Goal: Task Accomplishment & Management: Manage account settings

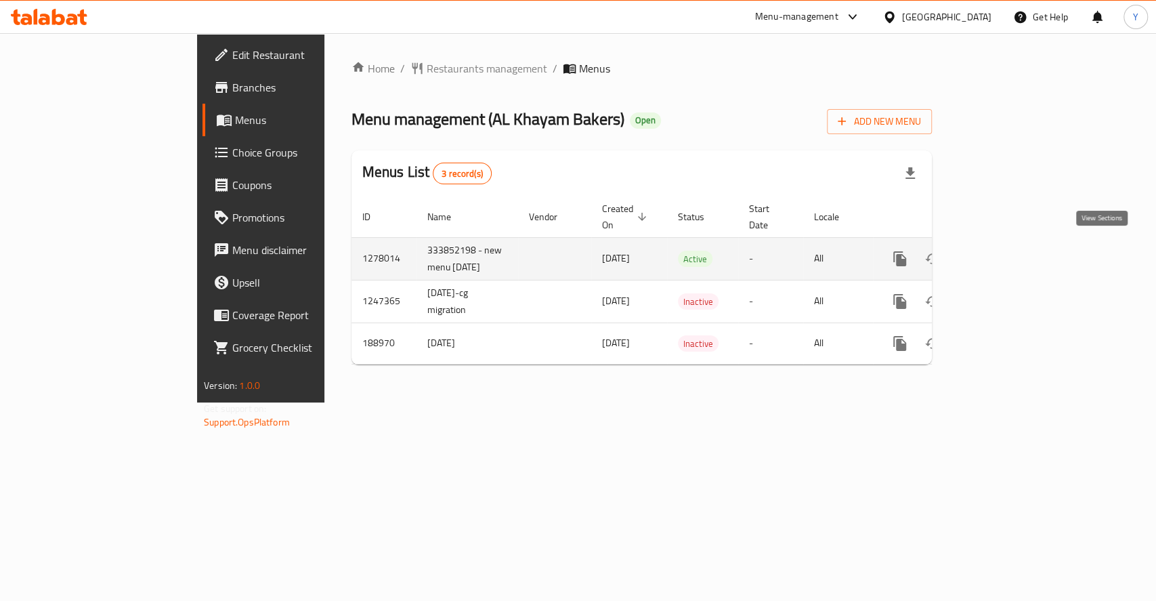
click at [1006, 251] on icon "enhanced table" at bounding box center [997, 259] width 16 height 16
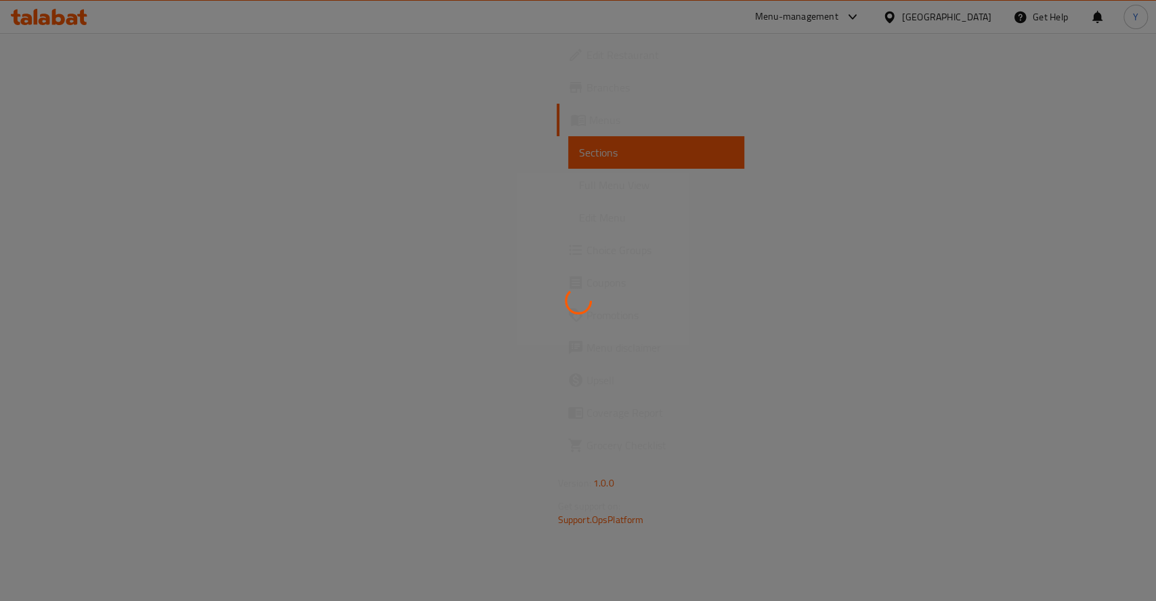
click at [76, 600] on img at bounding box center [38, 608] width 76 height 14
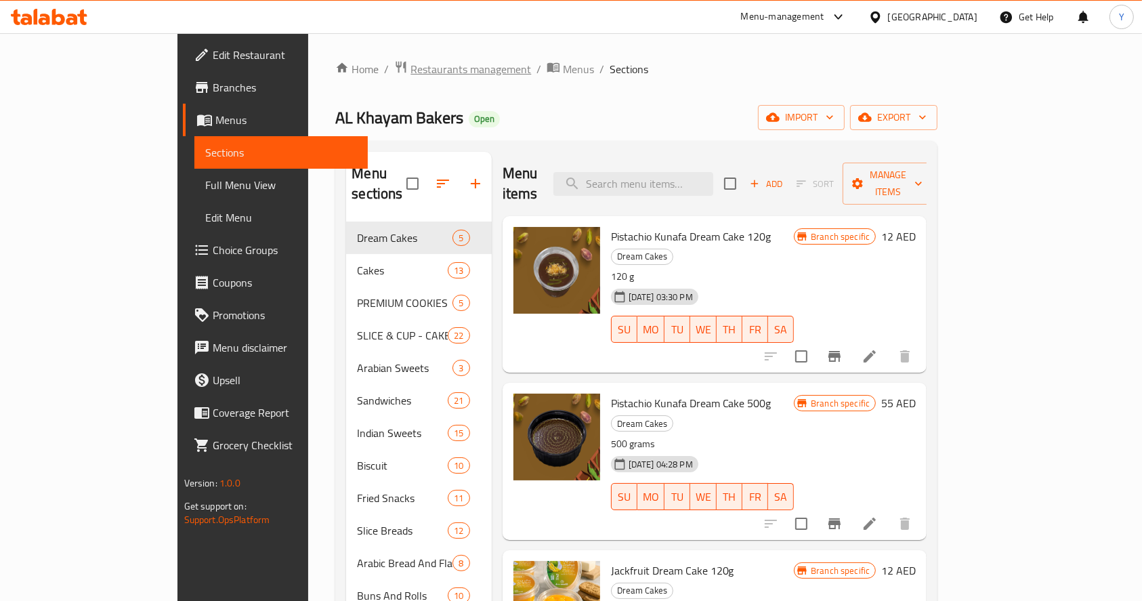
click at [410, 62] on span "Restaurants management" at bounding box center [470, 69] width 121 height 16
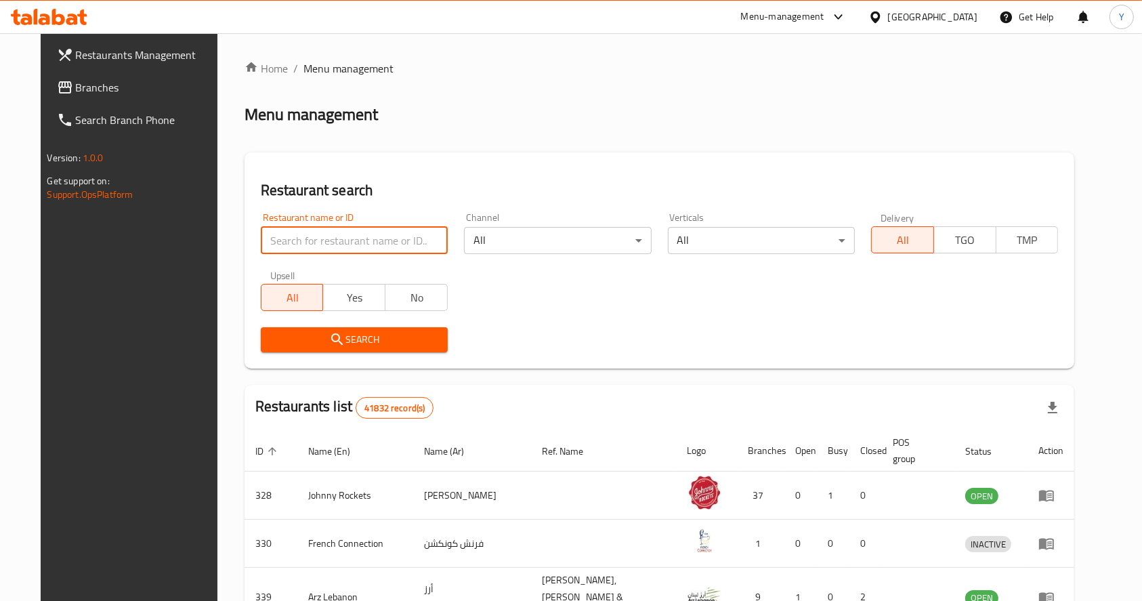
click at [318, 235] on input "search" at bounding box center [354, 240] width 187 height 27
type input "rumaan hyderabad"
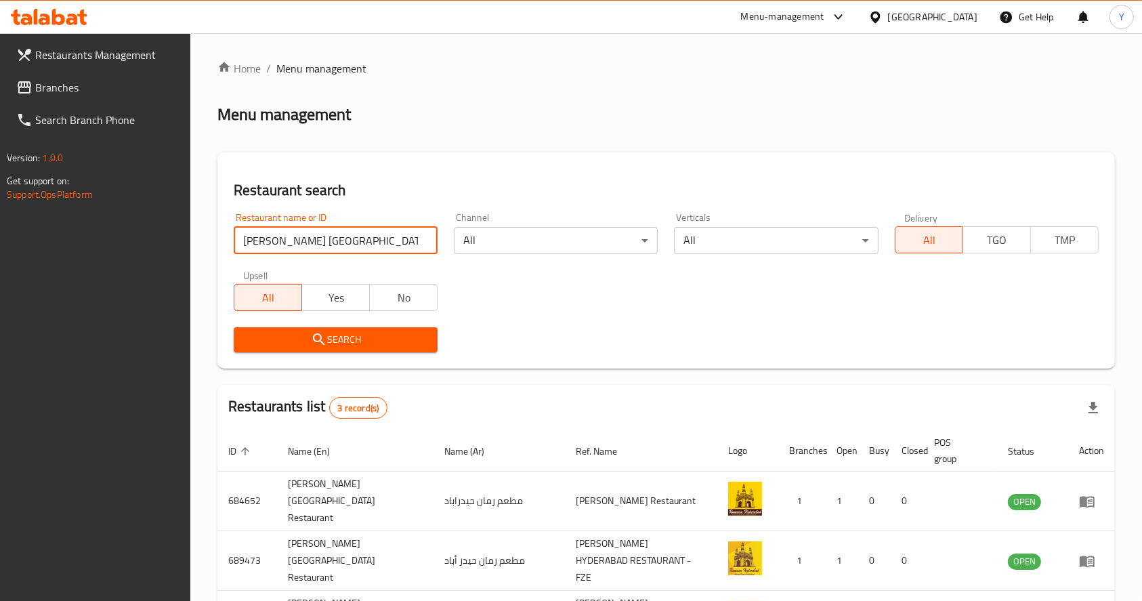
scroll to position [87, 0]
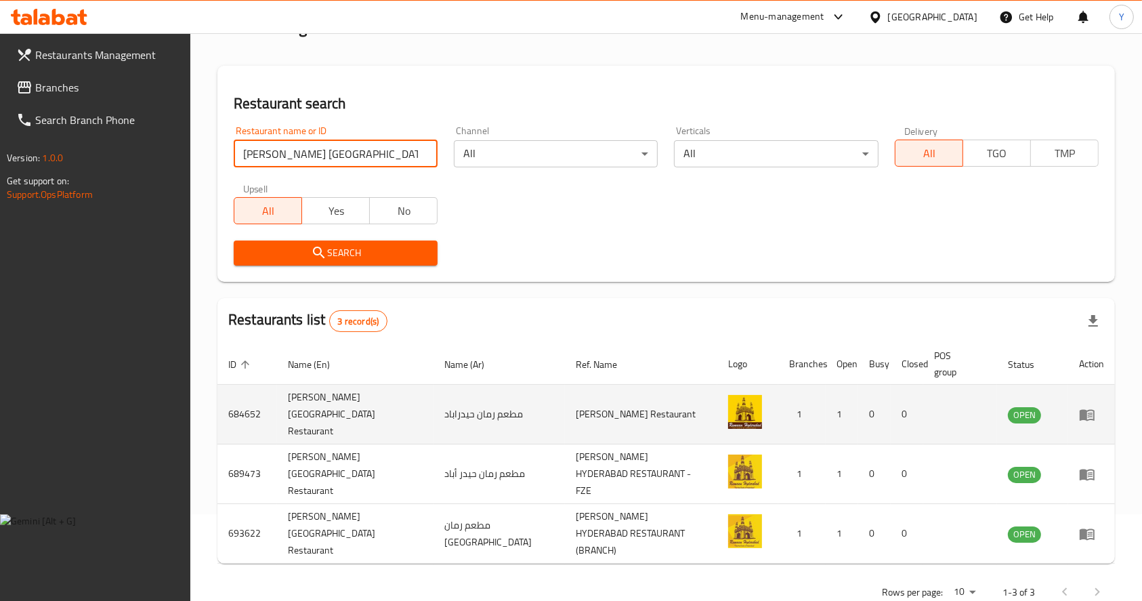
click at [1083, 414] on icon "enhanced table" at bounding box center [1087, 414] width 16 height 16
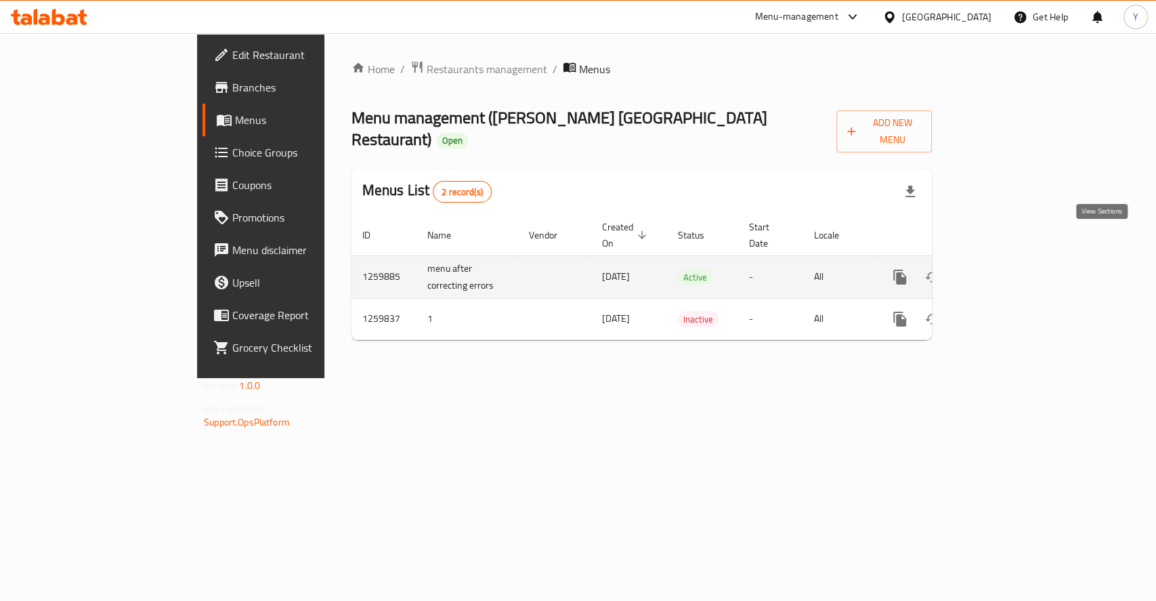
click at [1004, 271] on icon "enhanced table" at bounding box center [998, 277] width 12 height 12
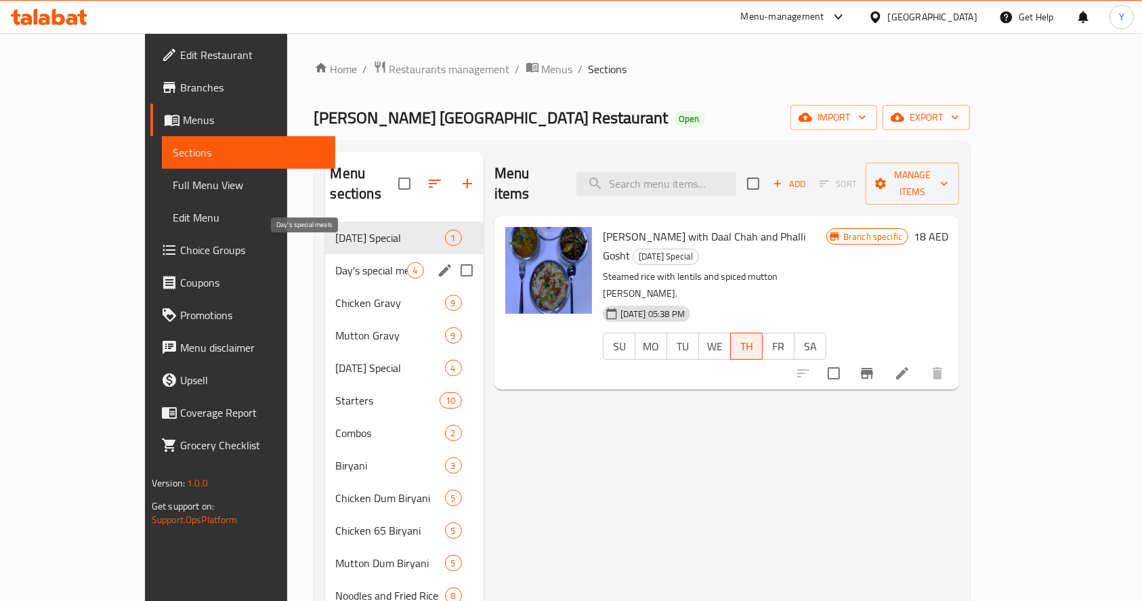
click at [336, 262] on span "Day's special meals" at bounding box center [371, 270] width 71 height 16
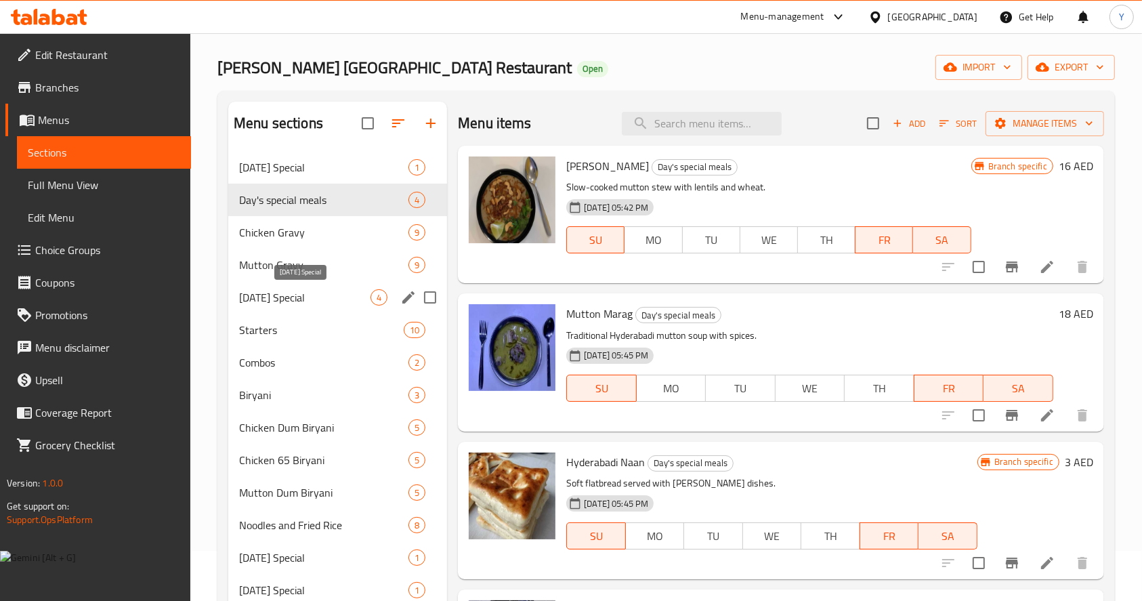
scroll to position [63, 0]
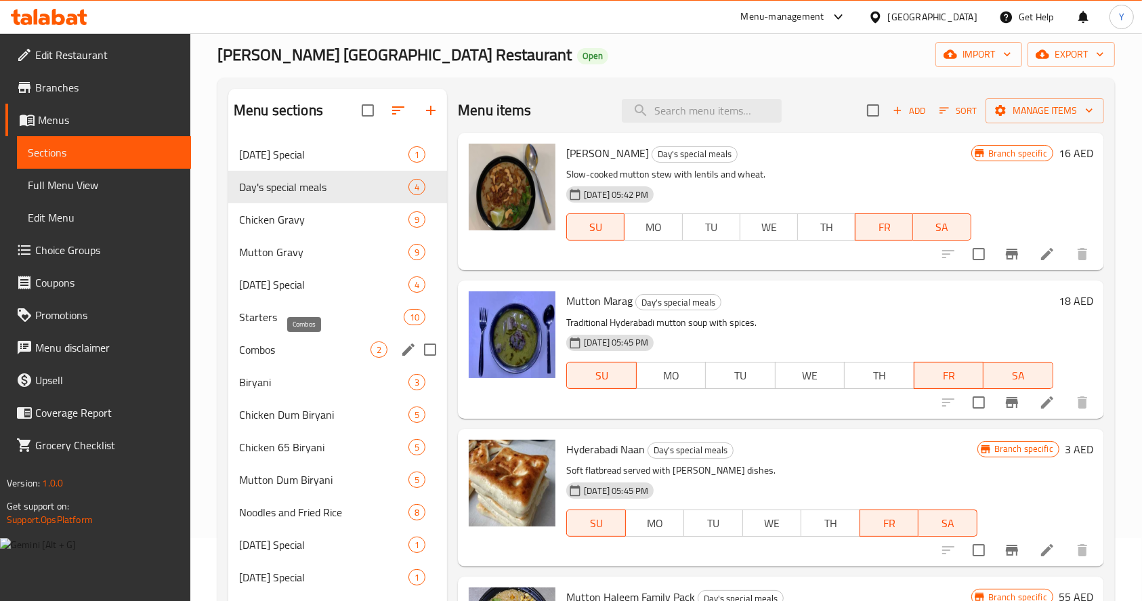
click at [301, 351] on span "Combos" at bounding box center [304, 349] width 131 height 16
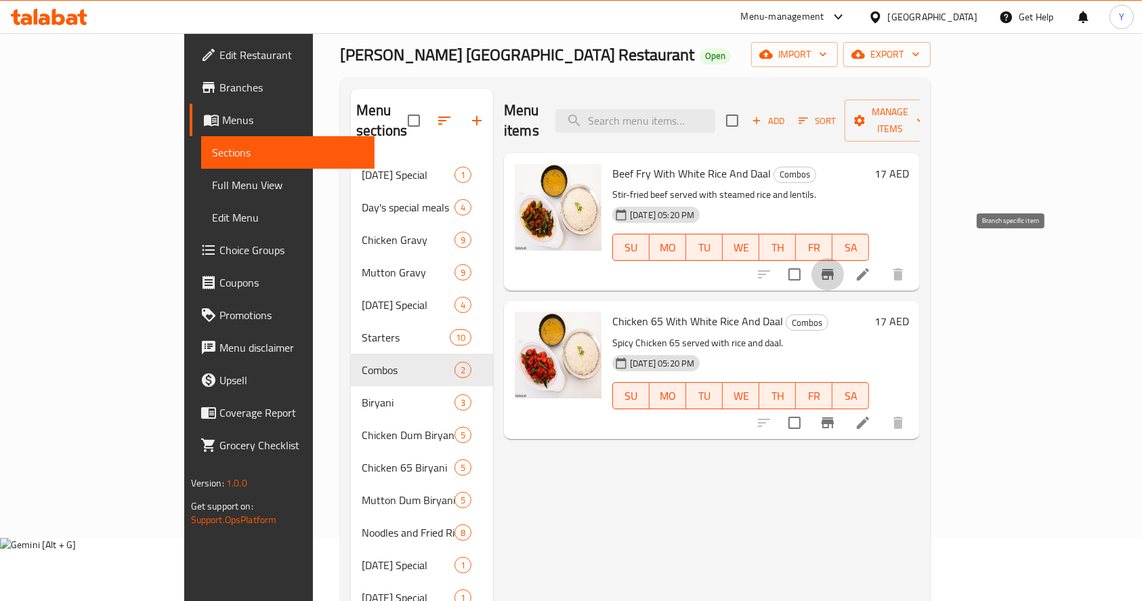
click at [834, 269] on icon "Branch-specific-item" at bounding box center [828, 274] width 12 height 11
click at [836, 414] on icon "Branch-specific-item" at bounding box center [827, 422] width 16 height 16
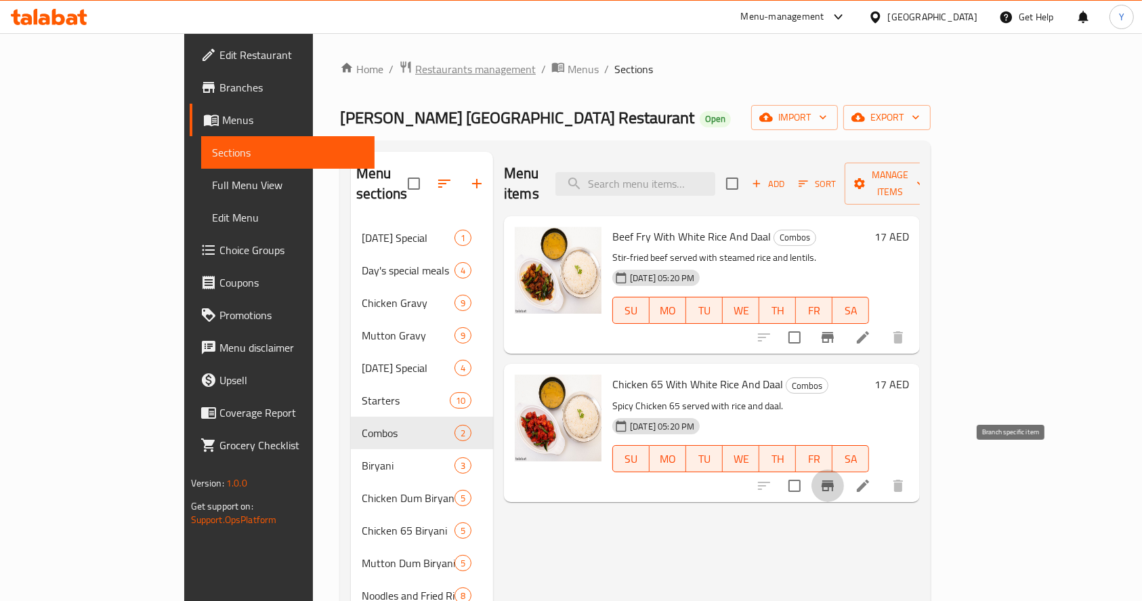
click at [415, 70] on span "Restaurants management" at bounding box center [475, 69] width 121 height 16
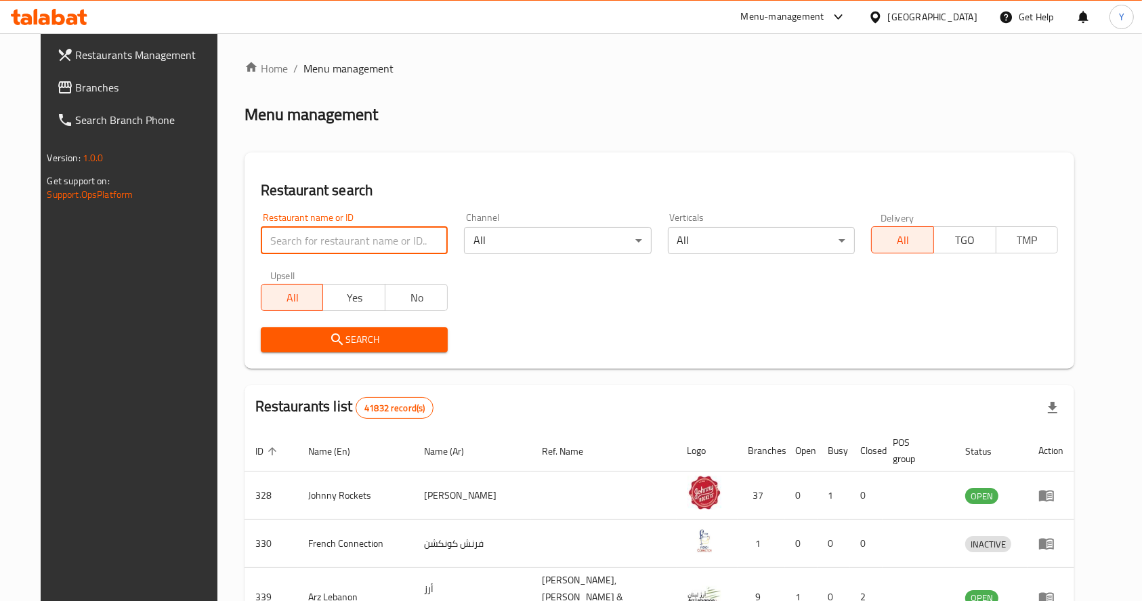
click at [331, 241] on input "search" at bounding box center [354, 240] width 187 height 27
type input "rumaan hyderabad"
click button "Search" at bounding box center [354, 339] width 187 height 25
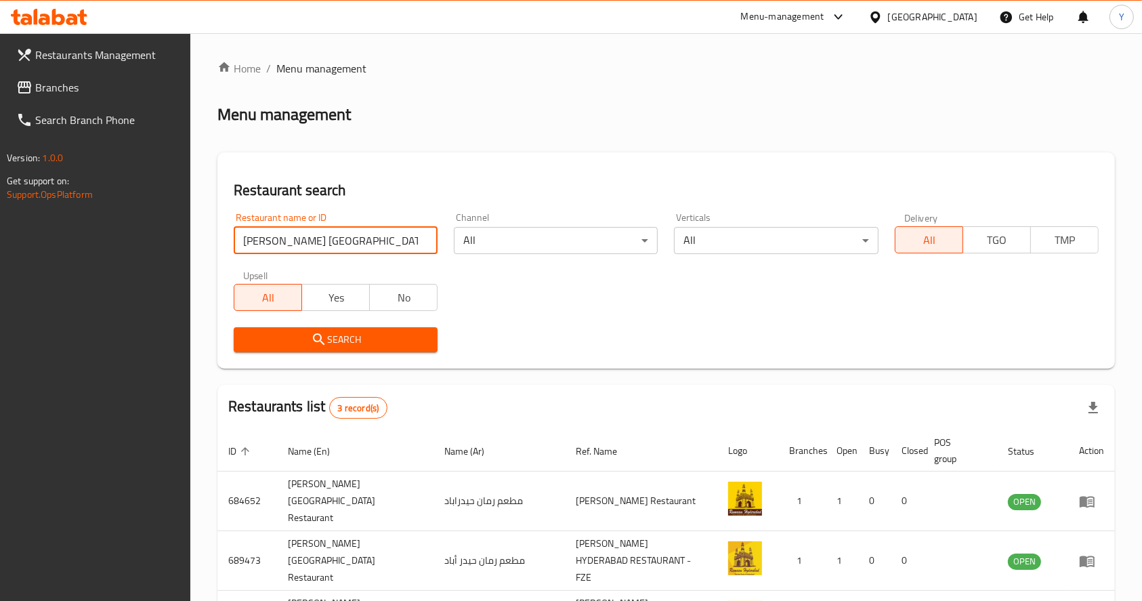
scroll to position [87, 0]
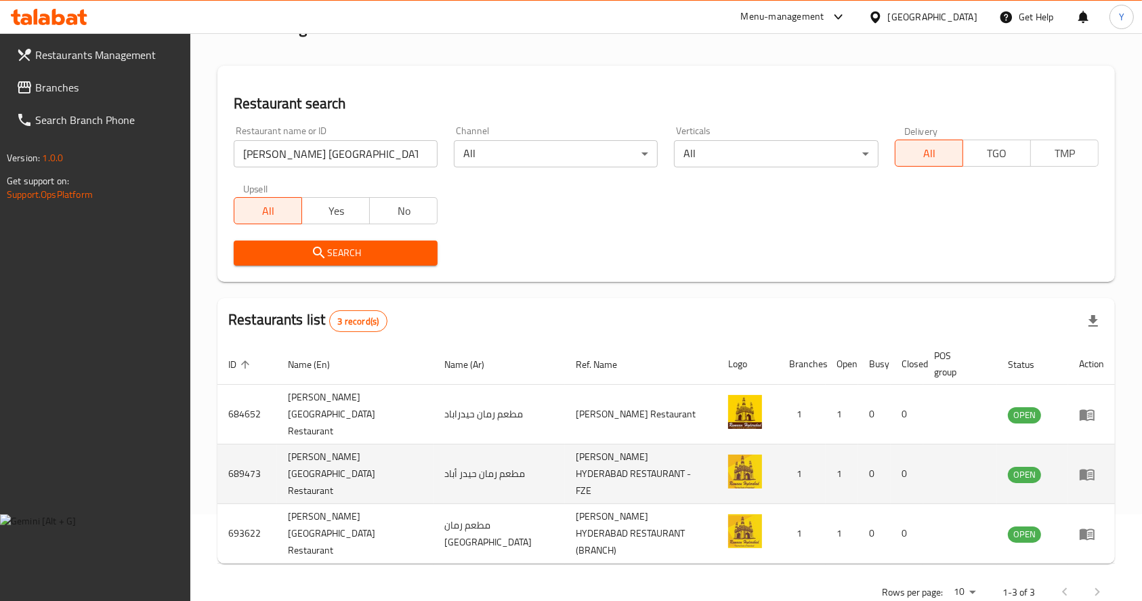
click at [1075, 450] on td "enhanced table" at bounding box center [1091, 474] width 47 height 60
click at [1089, 472] on icon "enhanced table" at bounding box center [1090, 474] width 5 height 5
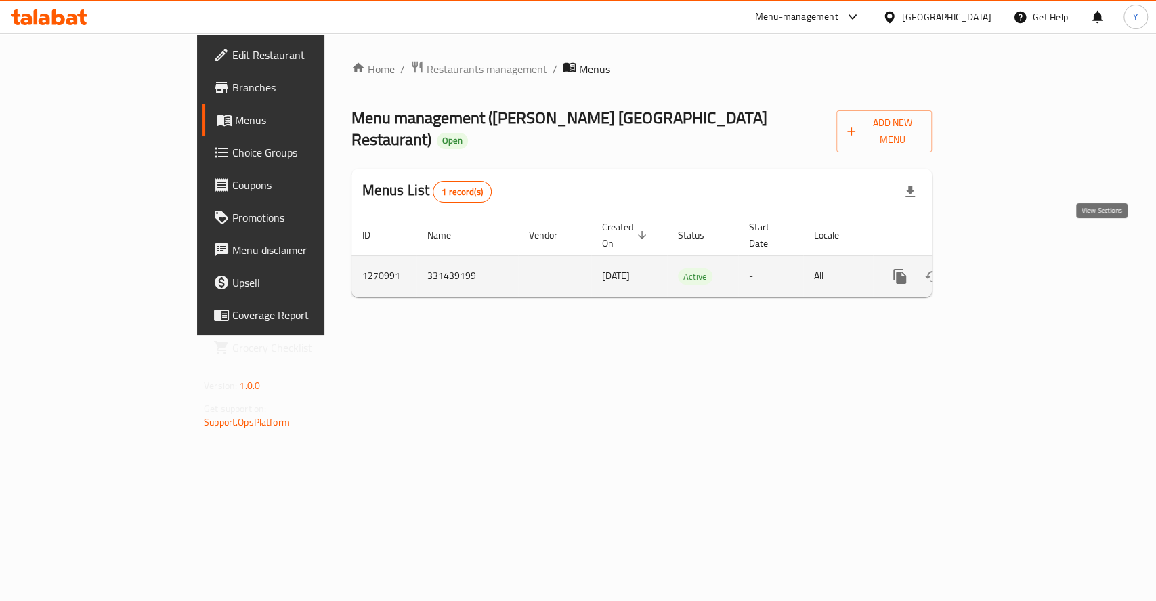
click at [1006, 268] on icon "enhanced table" at bounding box center [997, 276] width 16 height 16
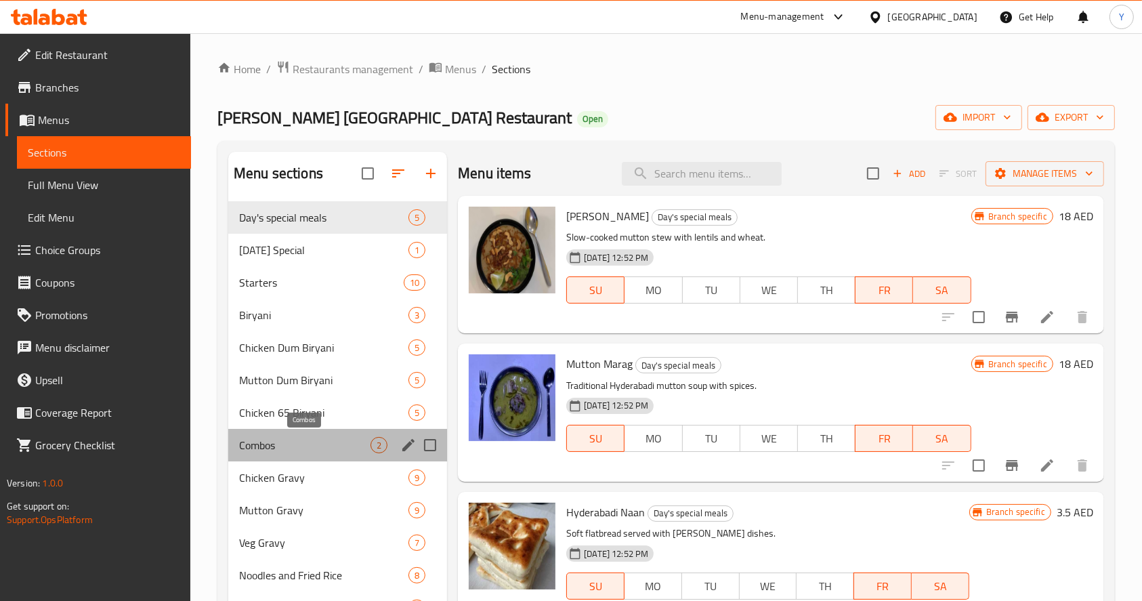
click at [293, 439] on span "Combos" at bounding box center [304, 445] width 131 height 16
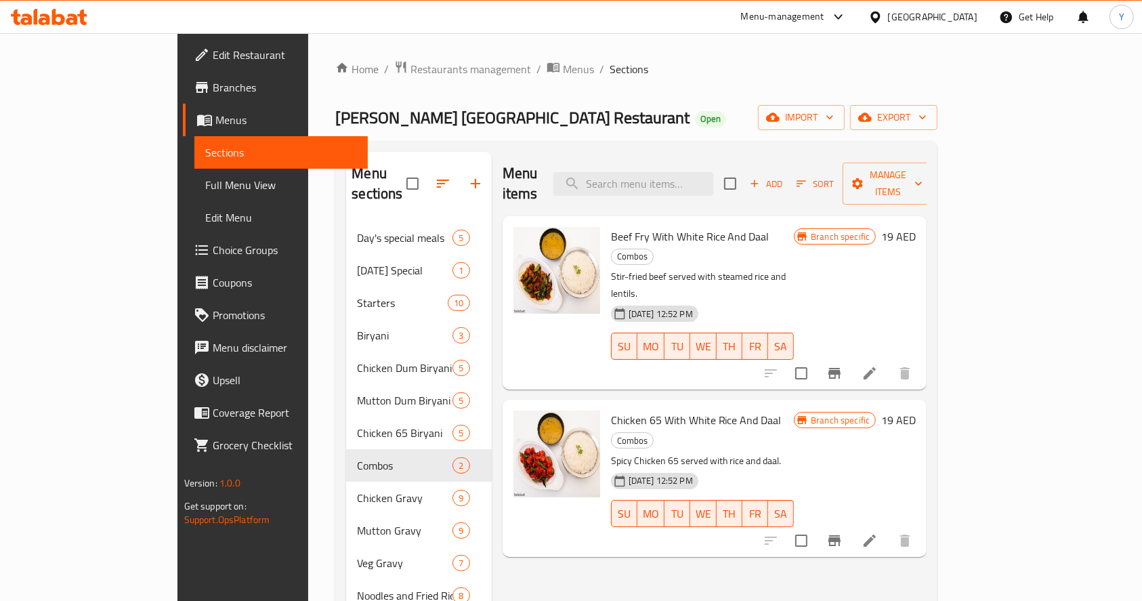
click at [840, 368] on icon "Branch-specific-item" at bounding box center [834, 373] width 12 height 11
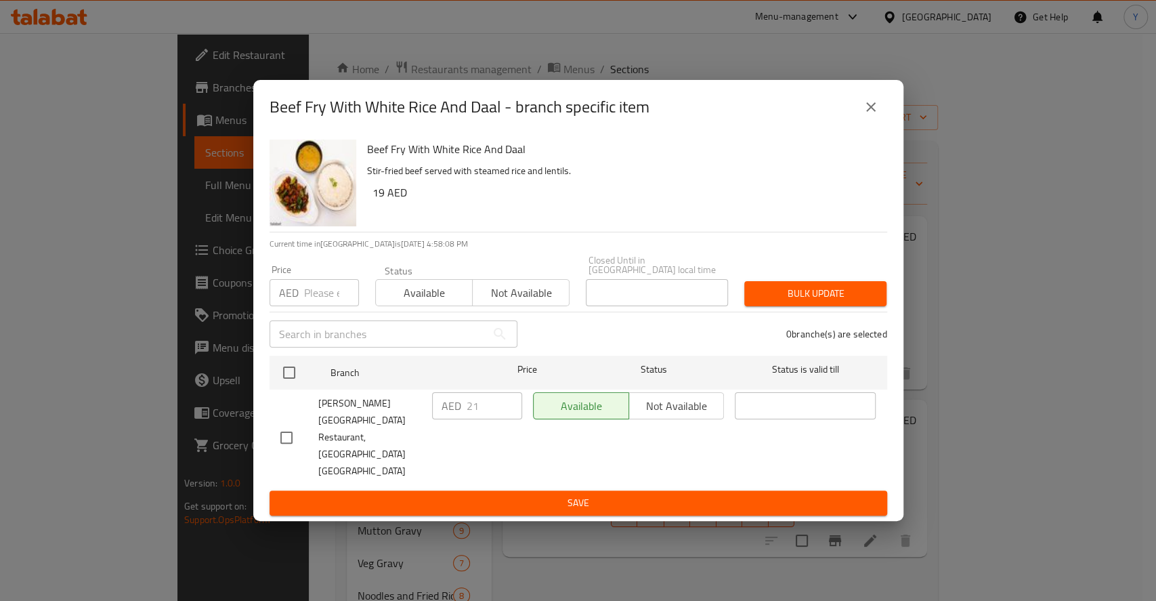
click at [1002, 352] on div "Beef Fry With White Rice And Daal - branch specific item Beef Fry With White Ri…" at bounding box center [578, 300] width 1156 height 601
click at [871, 115] on icon "close" at bounding box center [871, 107] width 16 height 16
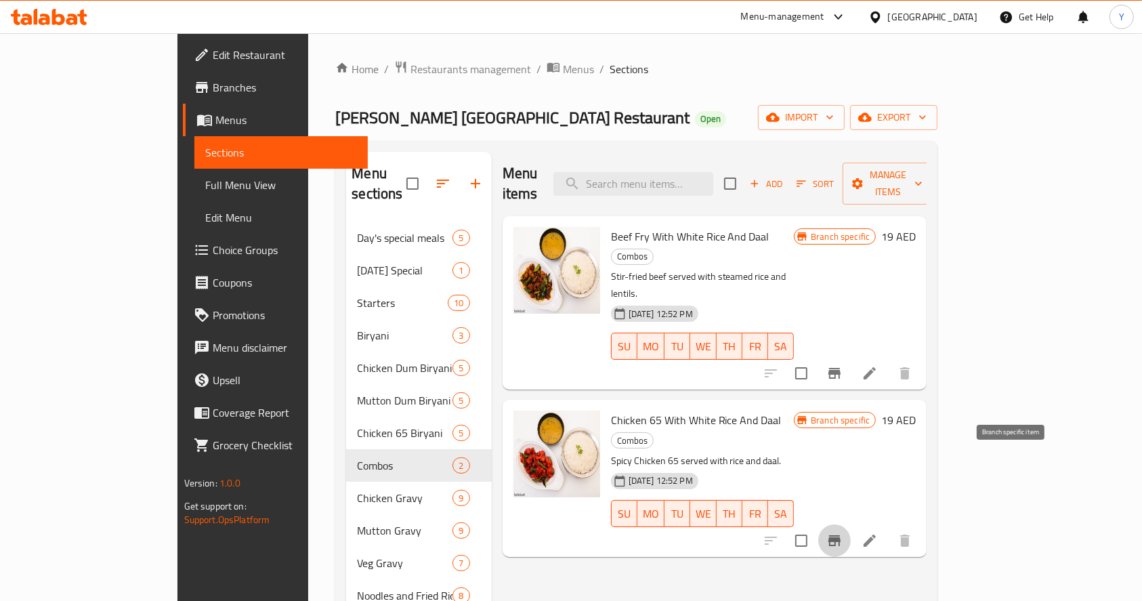
click at [851, 524] on button "Branch-specific-item" at bounding box center [834, 540] width 33 height 33
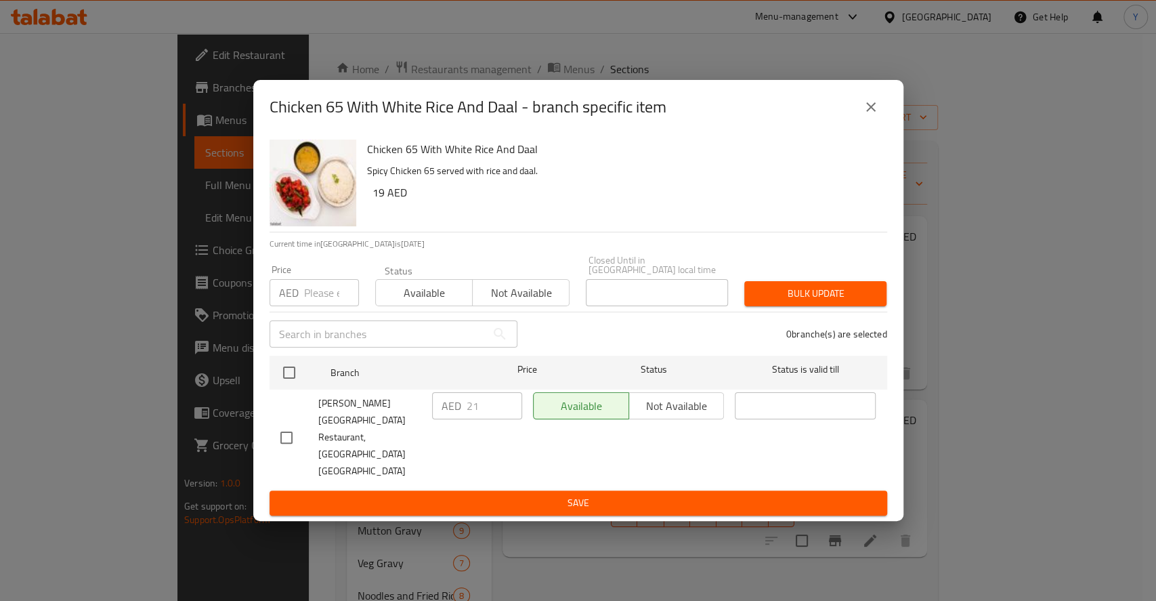
click at [861, 519] on div "Chicken 65 With White Rice And Daal - branch specific item Chicken 65 With Whit…" at bounding box center [578, 300] width 1156 height 601
click at [868, 115] on icon "close" at bounding box center [871, 107] width 16 height 16
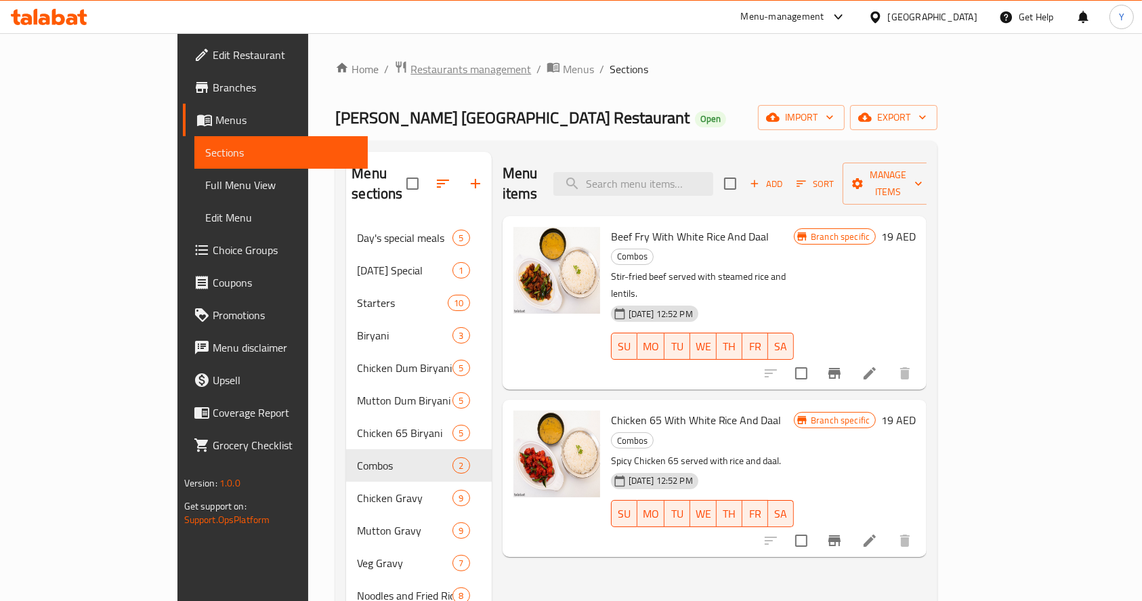
click at [410, 69] on span "Restaurants management" at bounding box center [470, 69] width 121 height 16
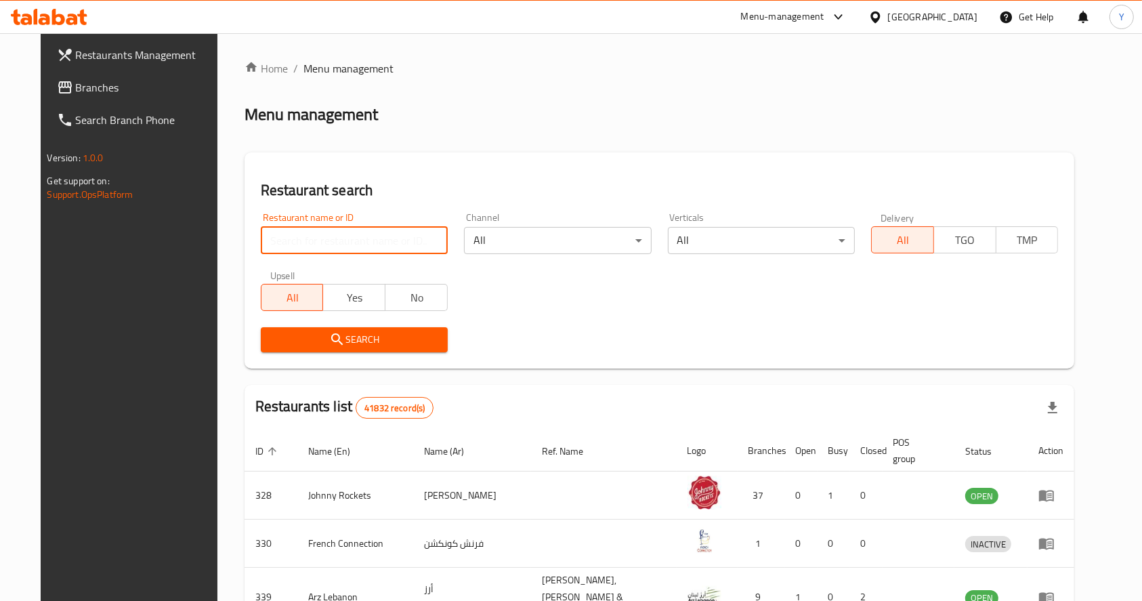
click at [390, 240] on input "search" at bounding box center [354, 240] width 187 height 27
type input "rumaan hyderabad"
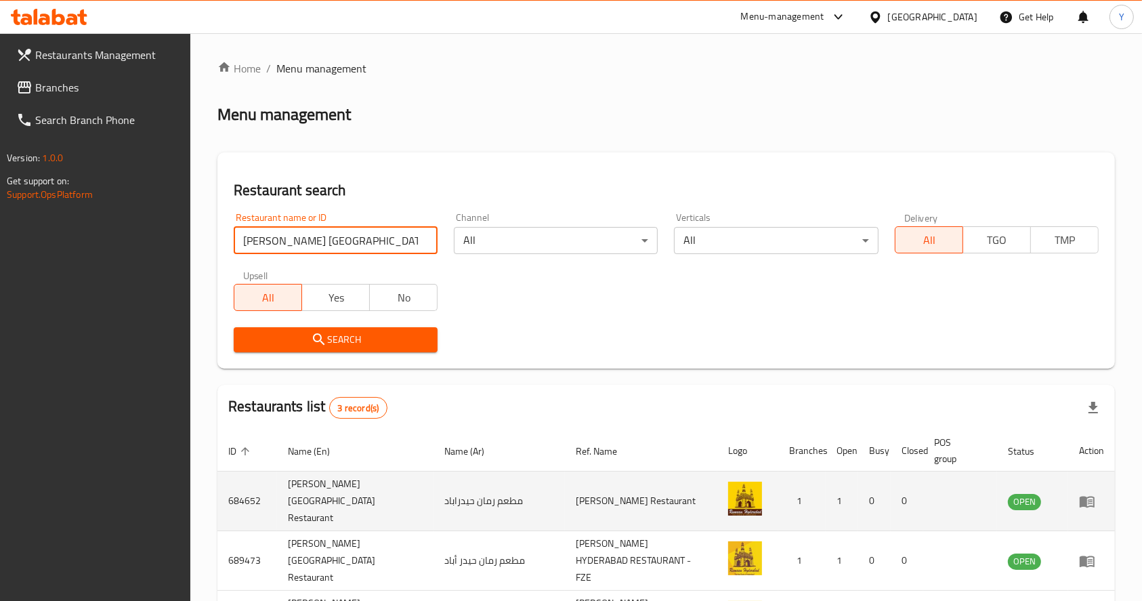
scroll to position [87, 0]
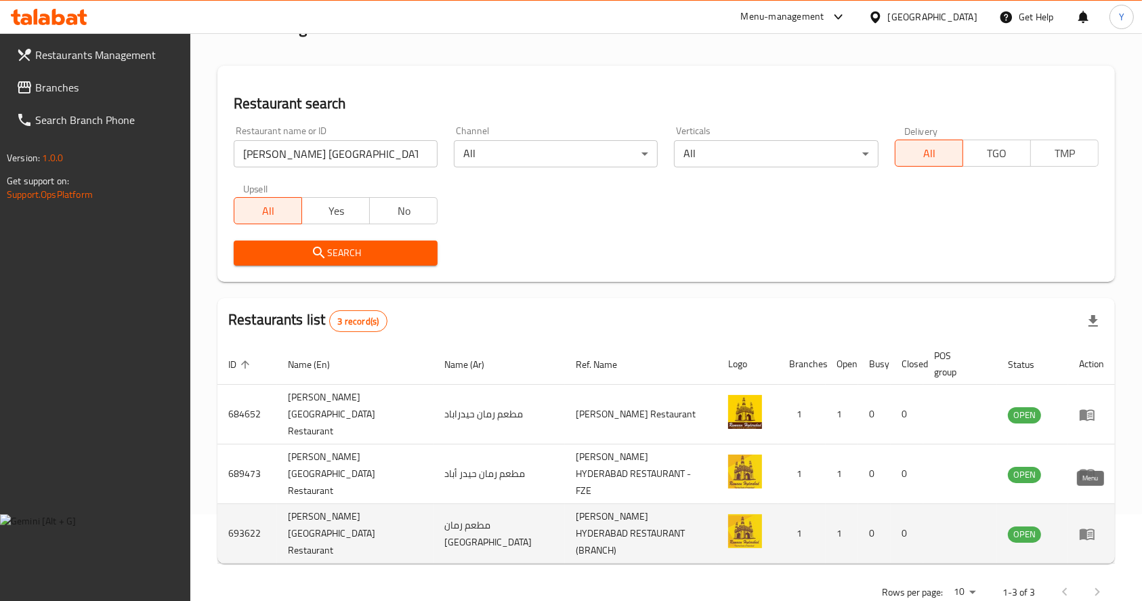
click at [1093, 528] on icon "enhanced table" at bounding box center [1087, 534] width 15 height 12
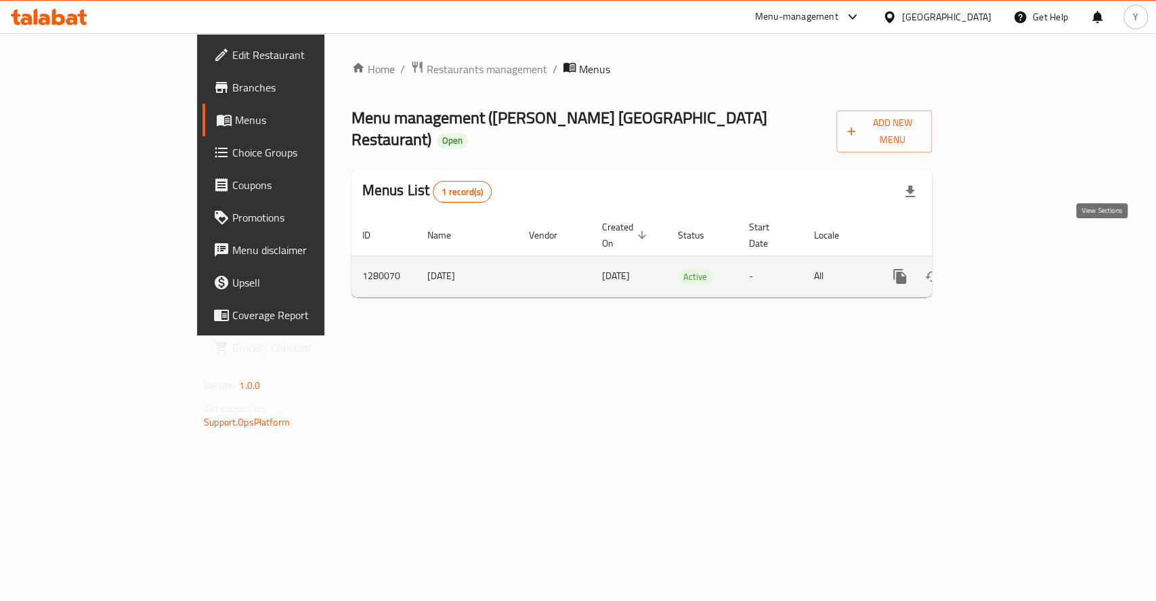
click at [1004, 270] on icon "enhanced table" at bounding box center [998, 276] width 12 height 12
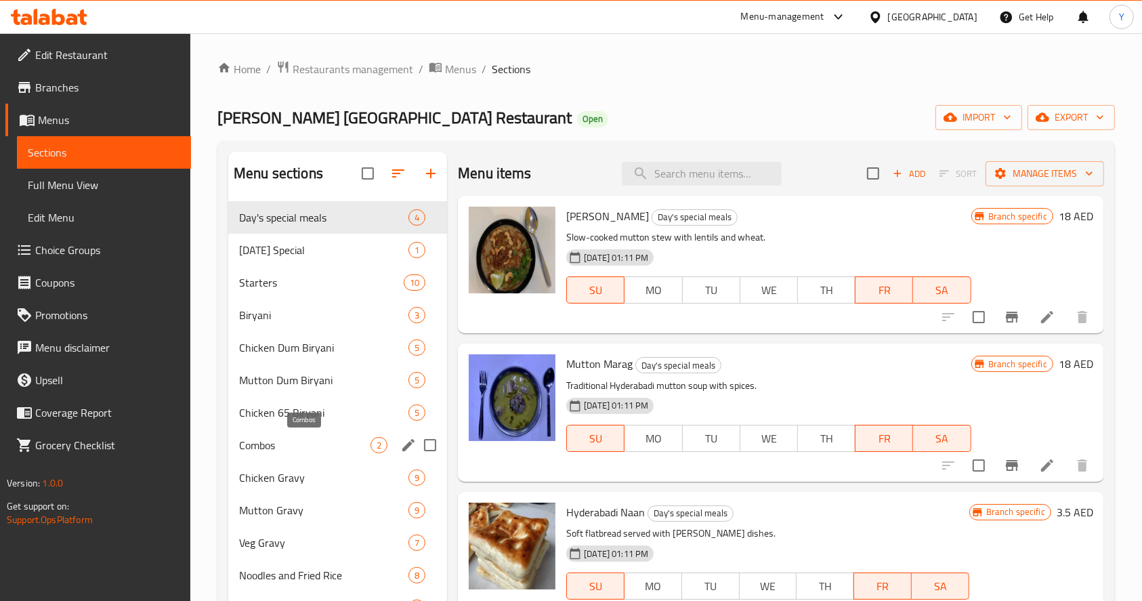
click at [304, 442] on span "Combos" at bounding box center [304, 445] width 131 height 16
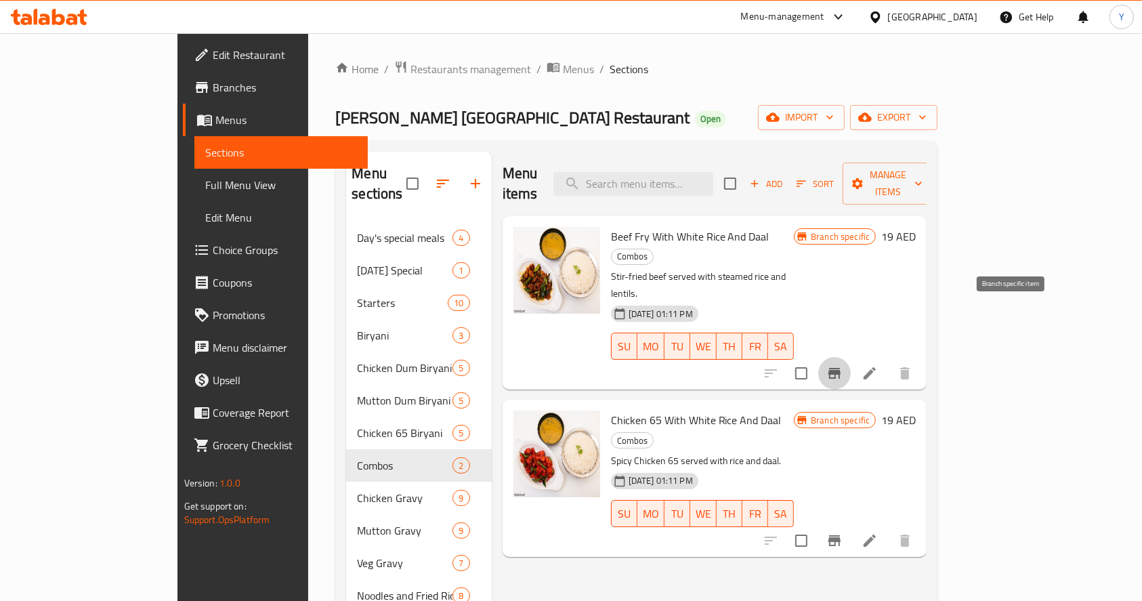
click at [840, 368] on icon "Branch-specific-item" at bounding box center [834, 373] width 12 height 11
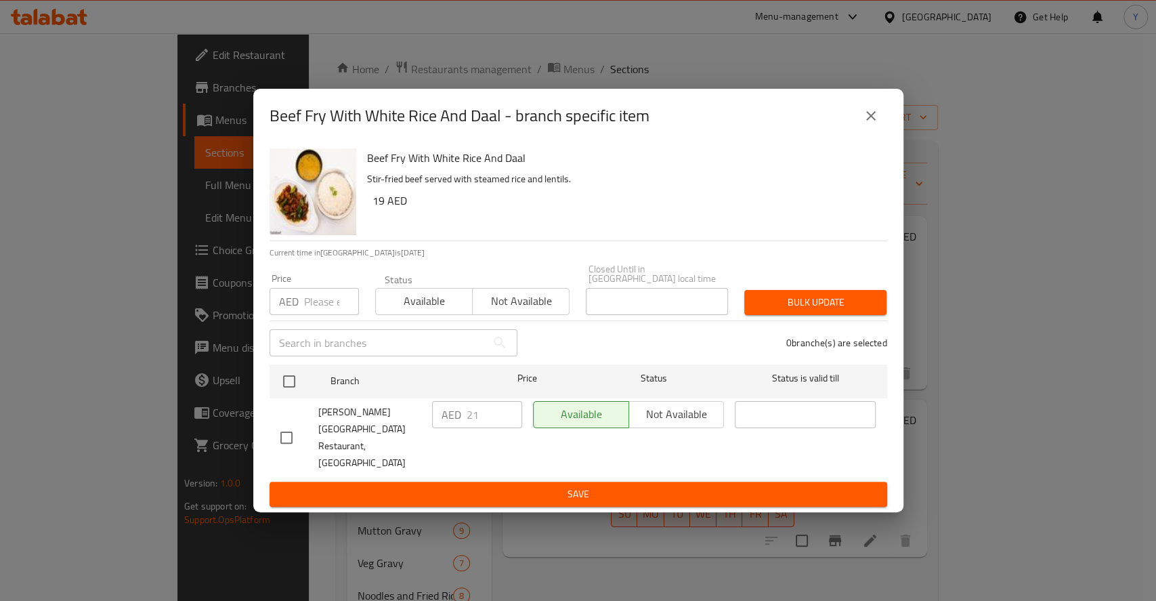
click at [1039, 383] on div "Beef Fry With White Rice And Daal - branch specific item Beef Fry With White Ri…" at bounding box center [578, 300] width 1156 height 601
click at [1012, 462] on div "Beef Fry With White Rice And Daal - branch specific item Beef Fry With White Ri…" at bounding box center [578, 300] width 1156 height 601
click at [869, 121] on icon "close" at bounding box center [870, 115] width 9 height 9
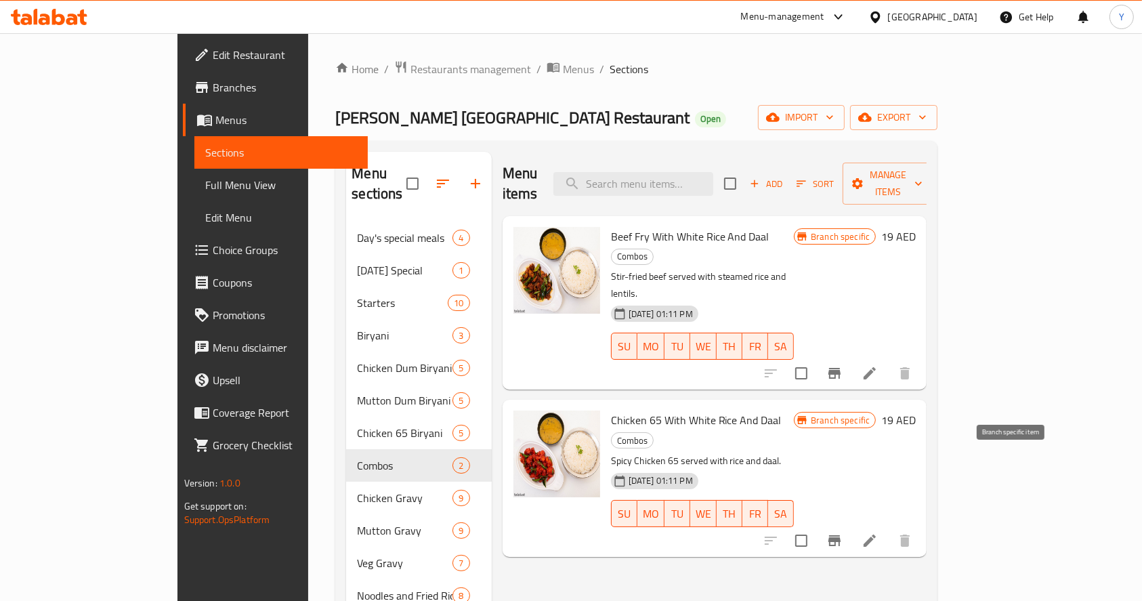
click at [840, 535] on icon "Branch-specific-item" at bounding box center [834, 540] width 12 height 11
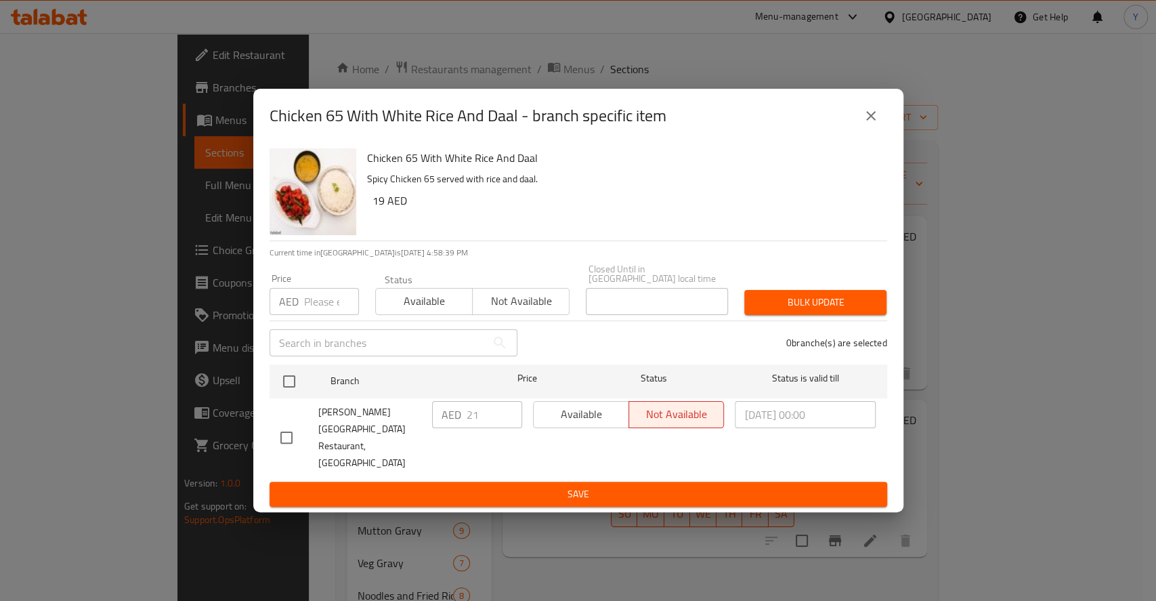
click at [1024, 414] on div "Chicken 65 With White Rice And Daal - branch specific item Chicken 65 With Whit…" at bounding box center [578, 300] width 1156 height 601
click at [875, 124] on icon "close" at bounding box center [871, 116] width 16 height 16
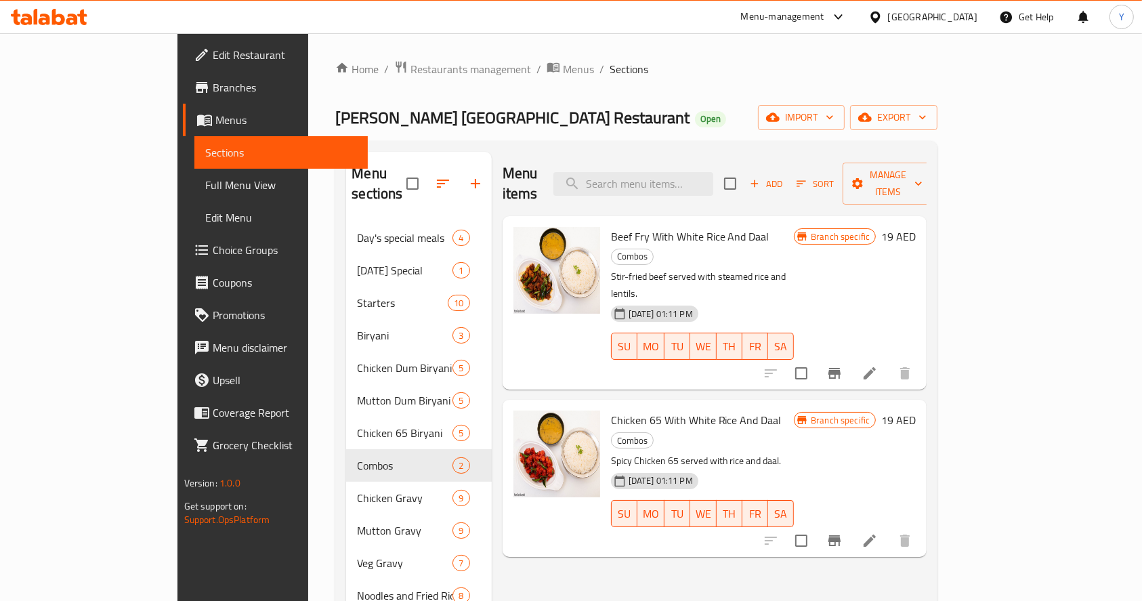
click at [776, 19] on div "Menu-management" at bounding box center [782, 17] width 83 height 16
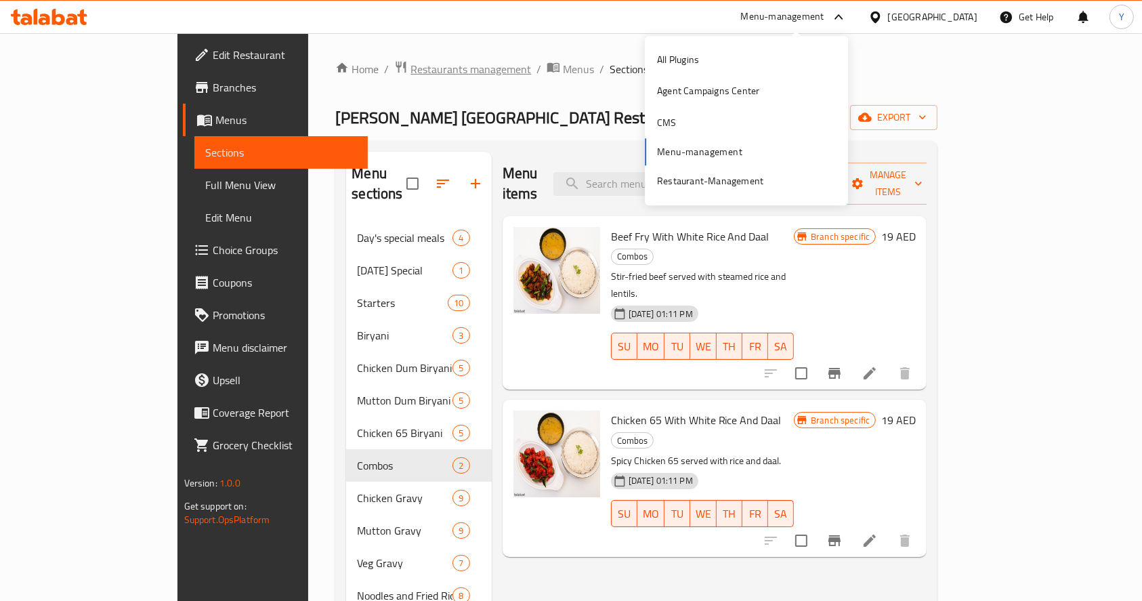
click at [410, 68] on span "Restaurants management" at bounding box center [470, 69] width 121 height 16
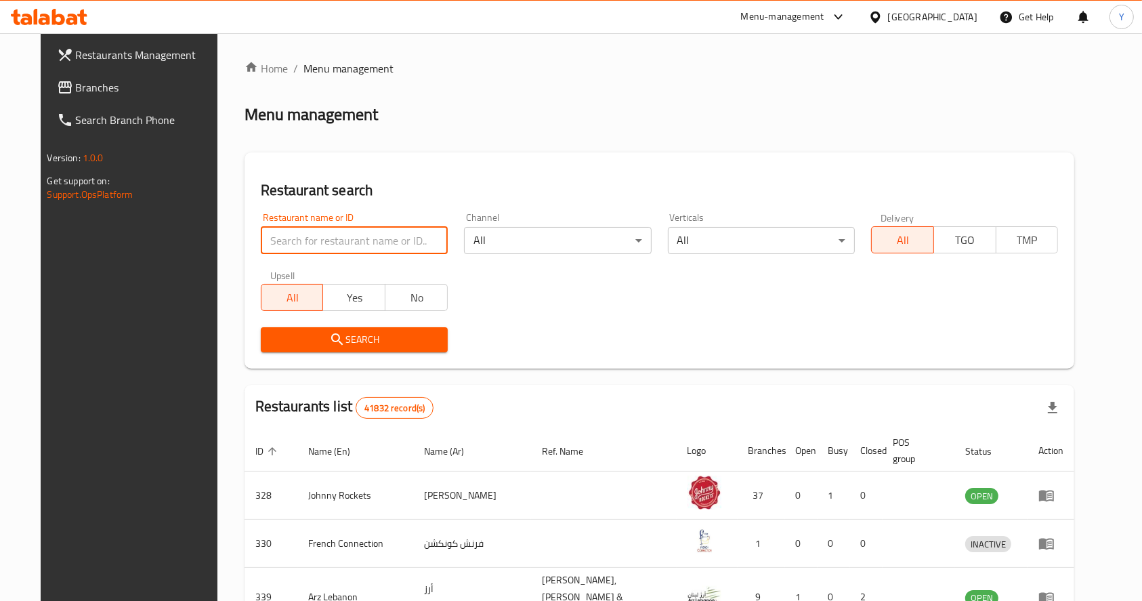
click at [330, 253] on input "search" at bounding box center [354, 240] width 187 height 27
type input "muhammad iqbal"
click button "Search" at bounding box center [354, 339] width 187 height 25
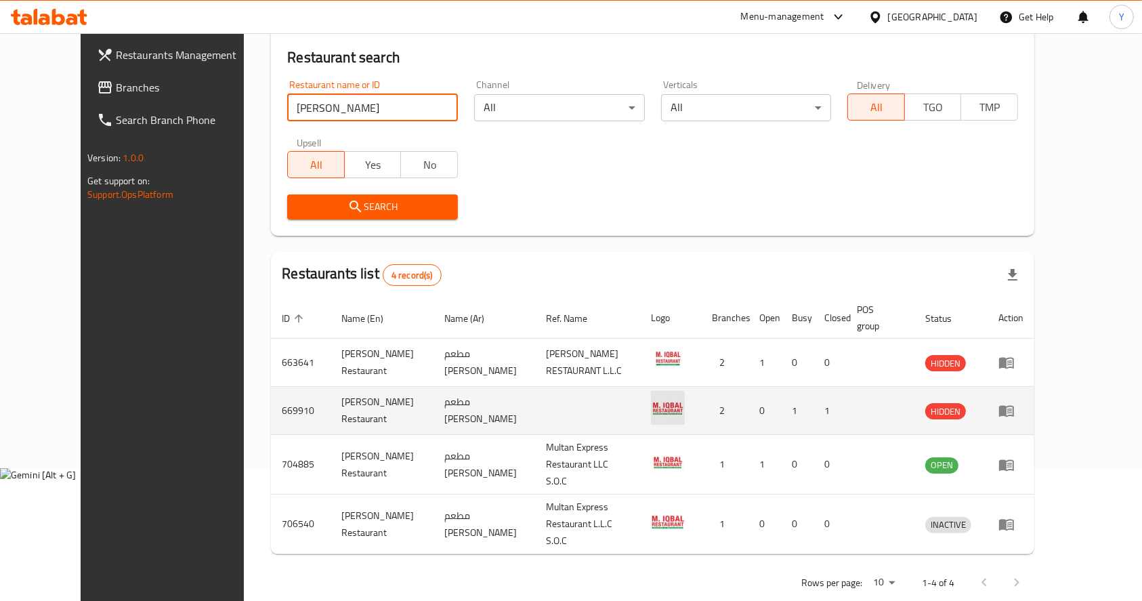
scroll to position [133, 0]
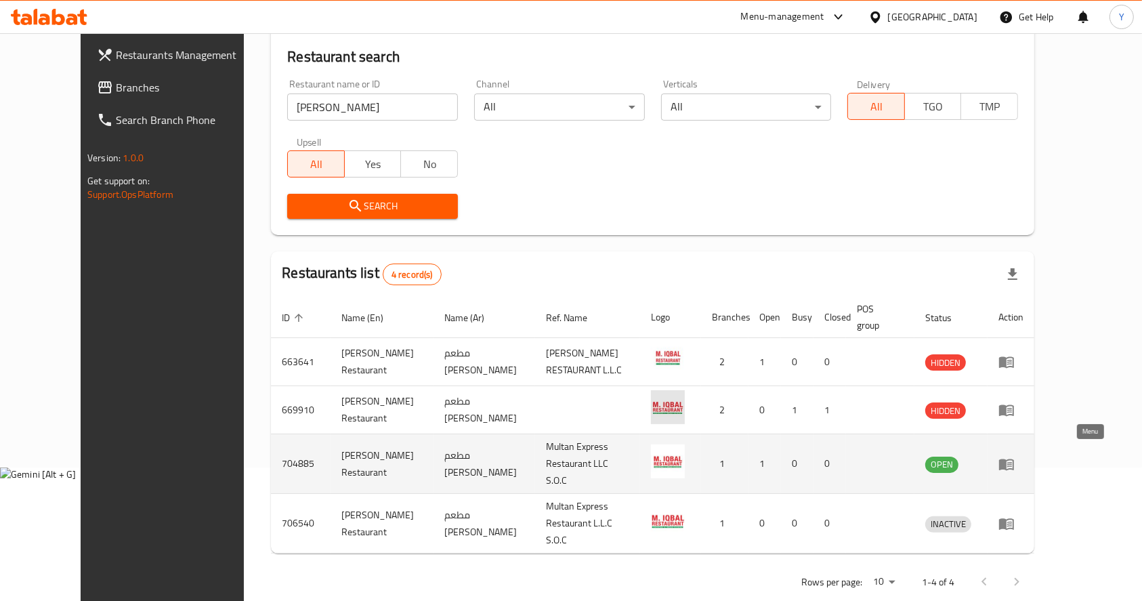
click at [1014, 460] on icon "enhanced table" at bounding box center [1006, 465] width 15 height 12
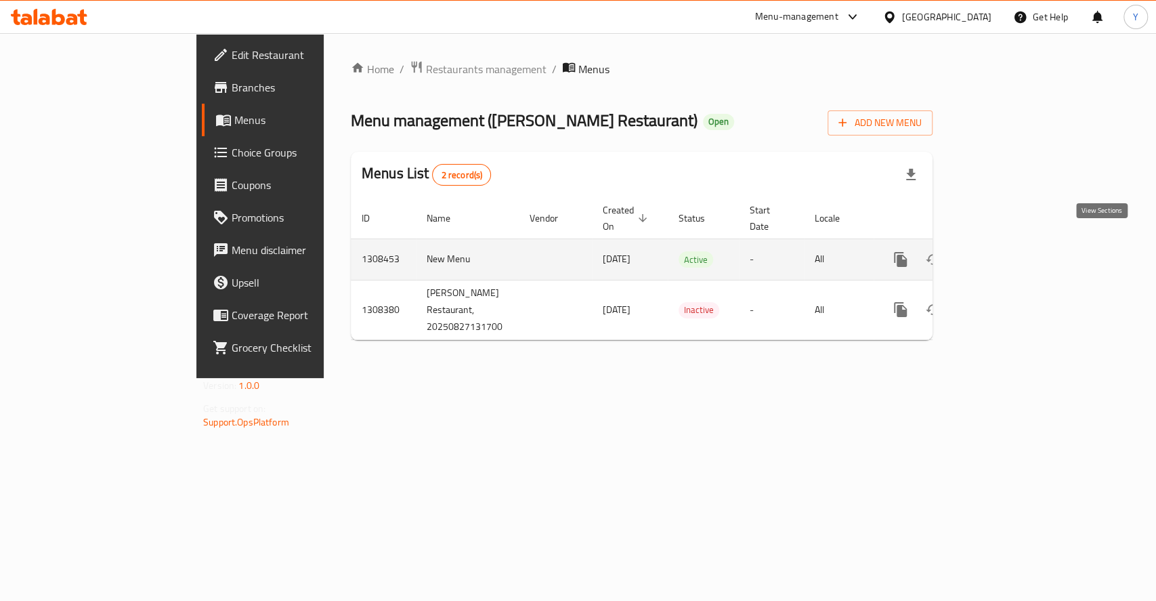
click at [1015, 253] on link "enhanced table" at bounding box center [998, 259] width 33 height 33
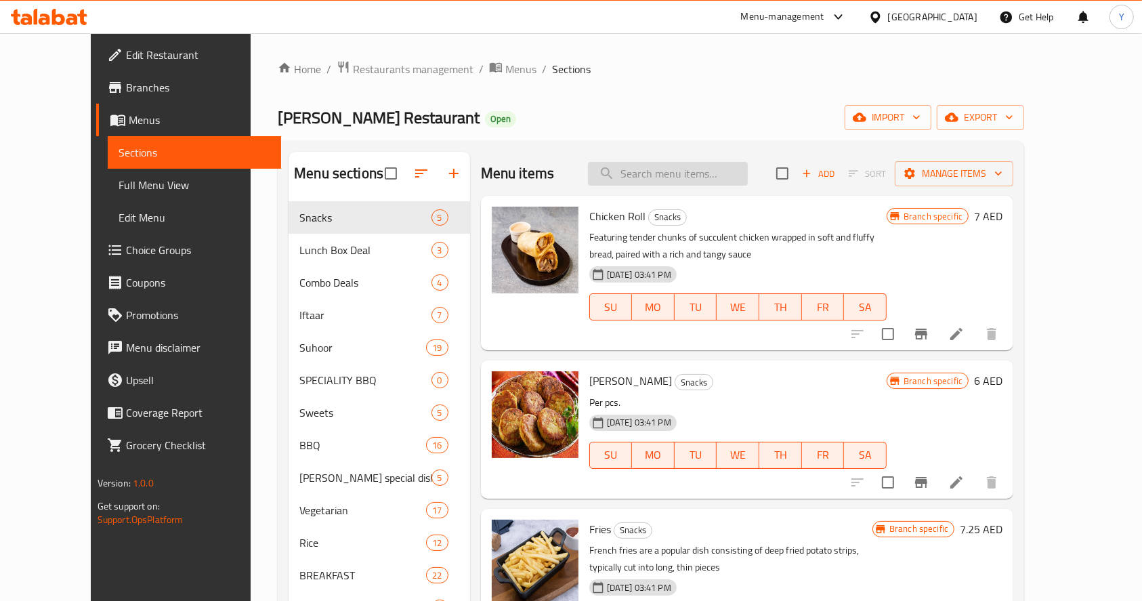
click at [671, 170] on input "search" at bounding box center [668, 174] width 160 height 24
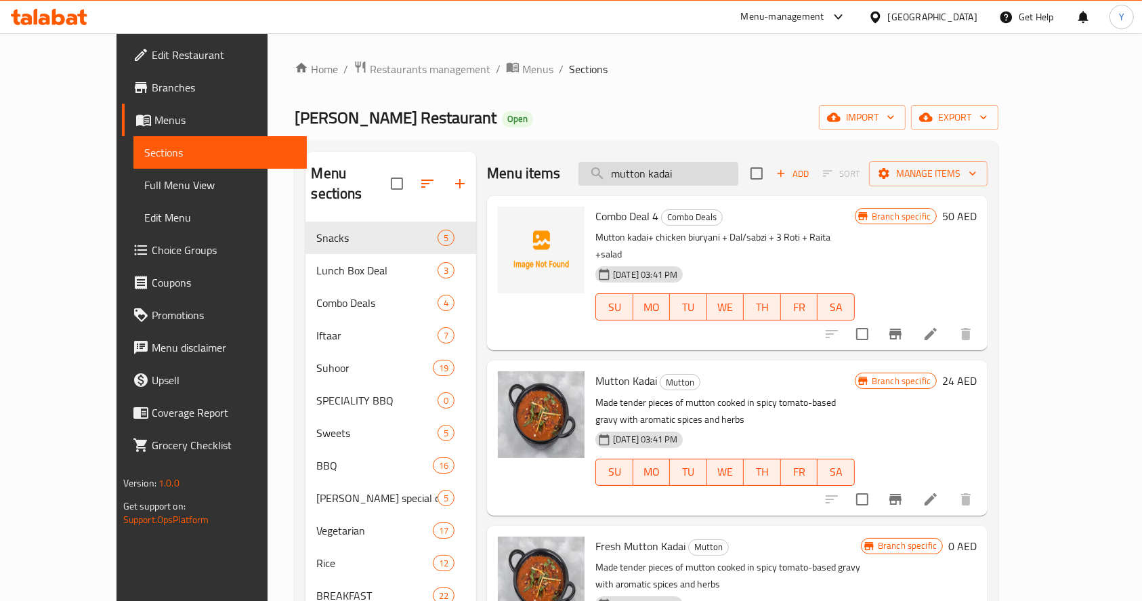
type input "mutton kadai"
click at [903, 491] on icon "Branch-specific-item" at bounding box center [895, 499] width 16 height 16
click at [733, 173] on input "mutton kadai" at bounding box center [658, 174] width 160 height 24
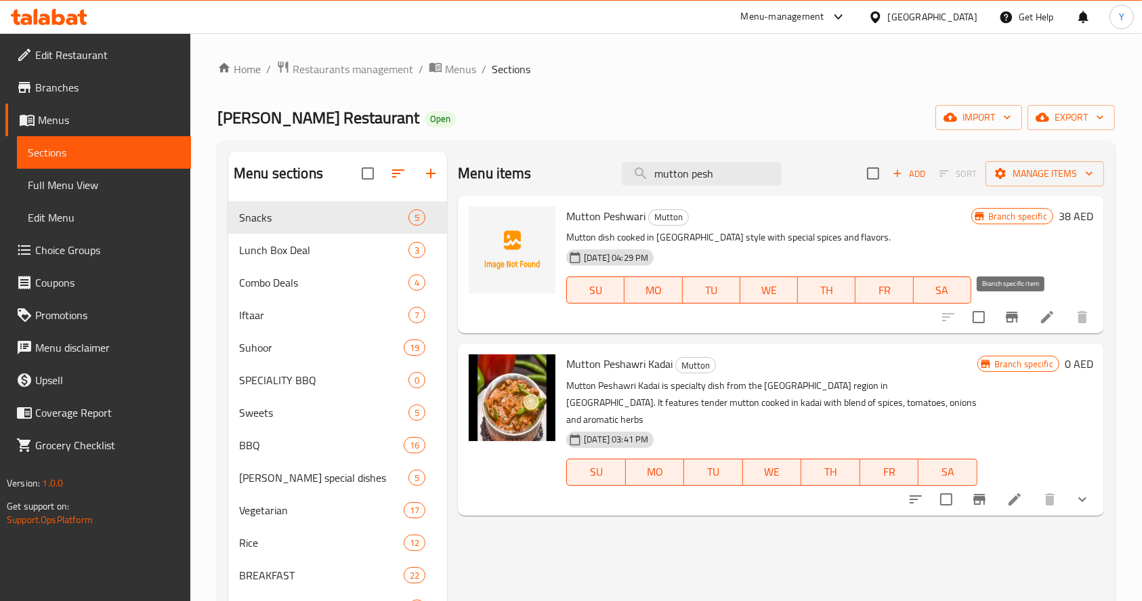
type input "mutton pesh"
click at [1018, 324] on icon "Branch-specific-item" at bounding box center [1012, 317] width 16 height 16
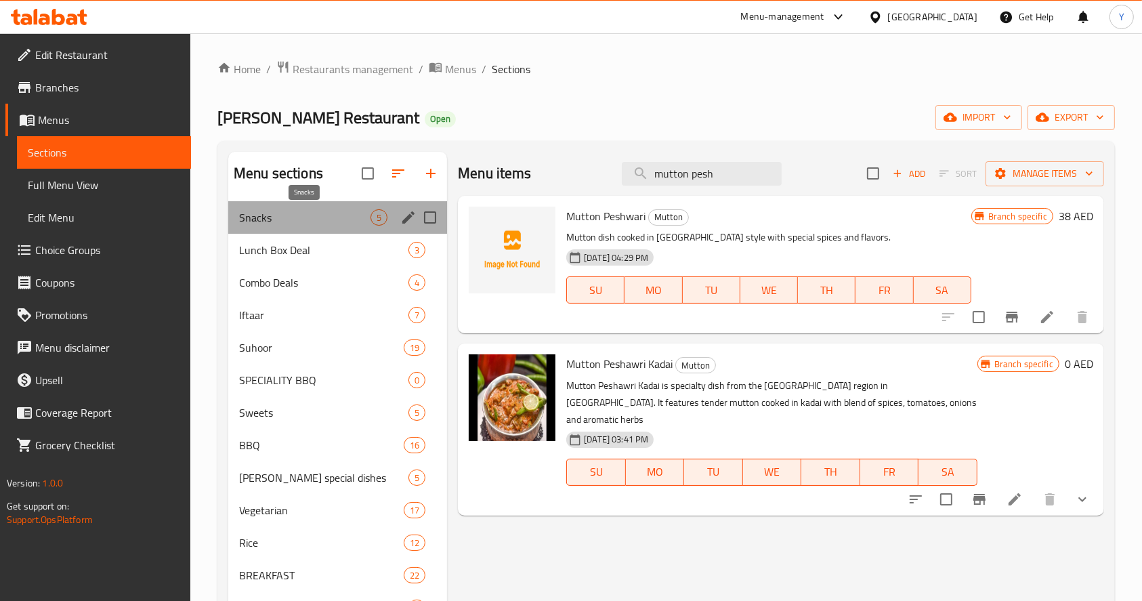
click at [329, 215] on span "Snacks" at bounding box center [304, 217] width 131 height 16
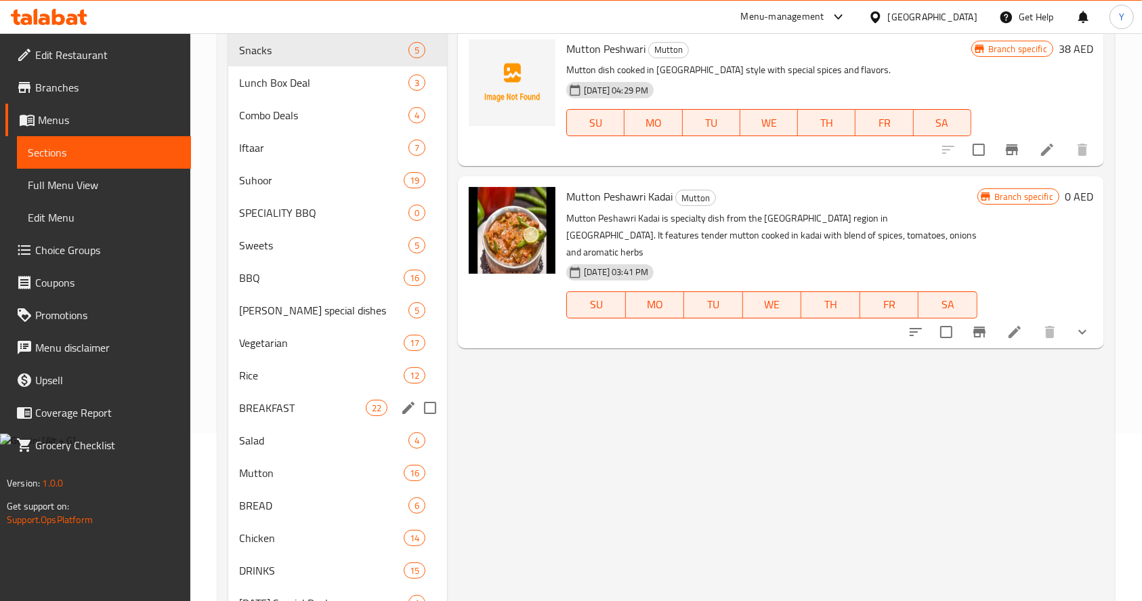
scroll to position [171, 0]
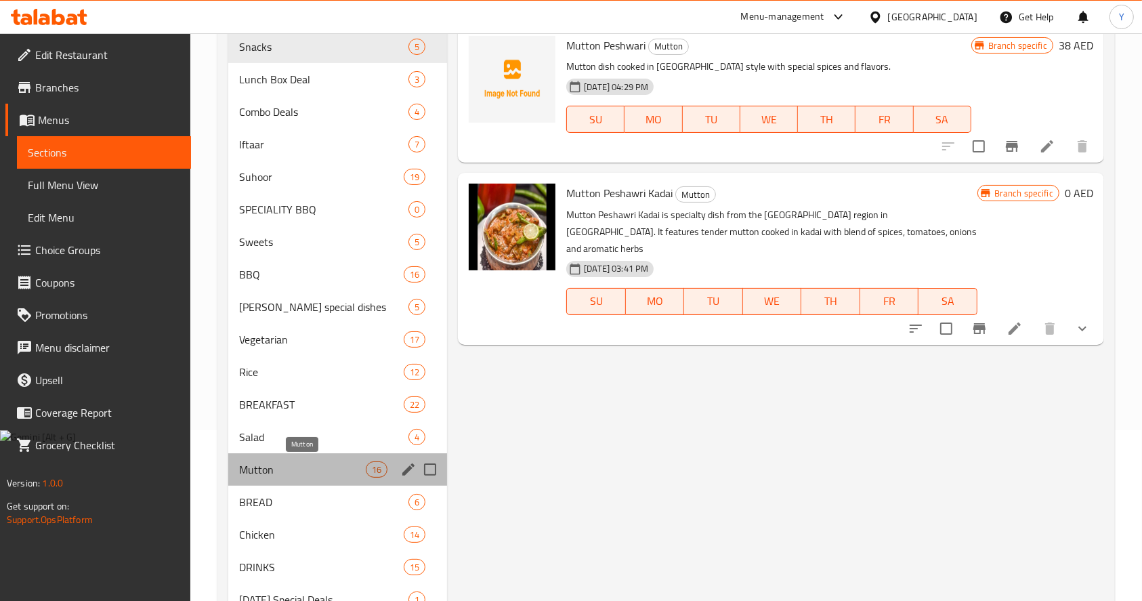
click at [309, 469] on span "Mutton" at bounding box center [302, 469] width 127 height 16
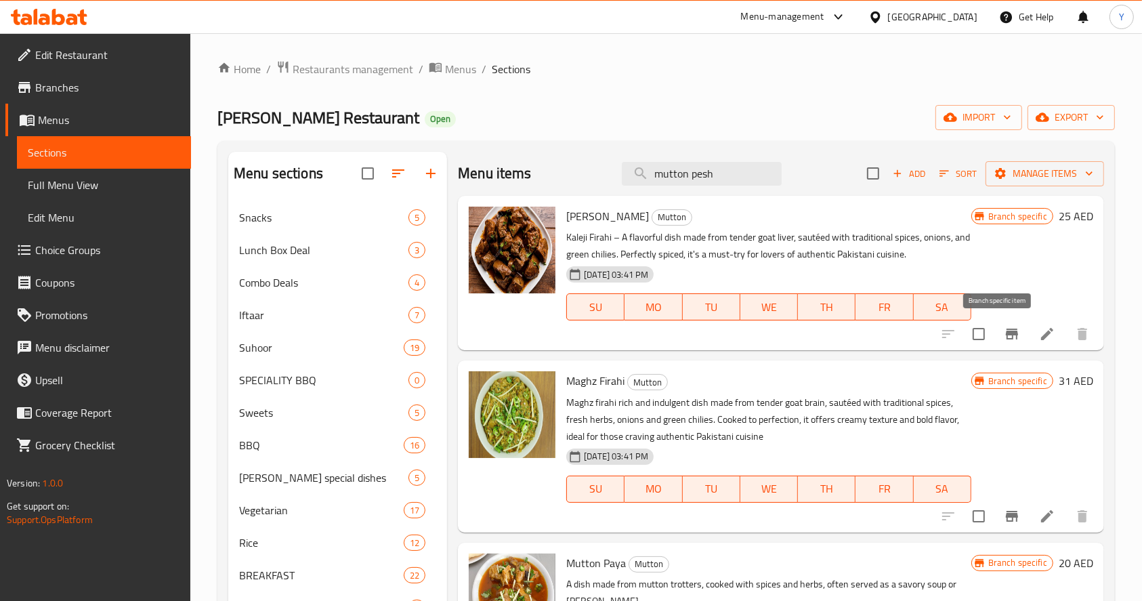
click at [1004, 341] on icon "Branch-specific-item" at bounding box center [1012, 334] width 16 height 16
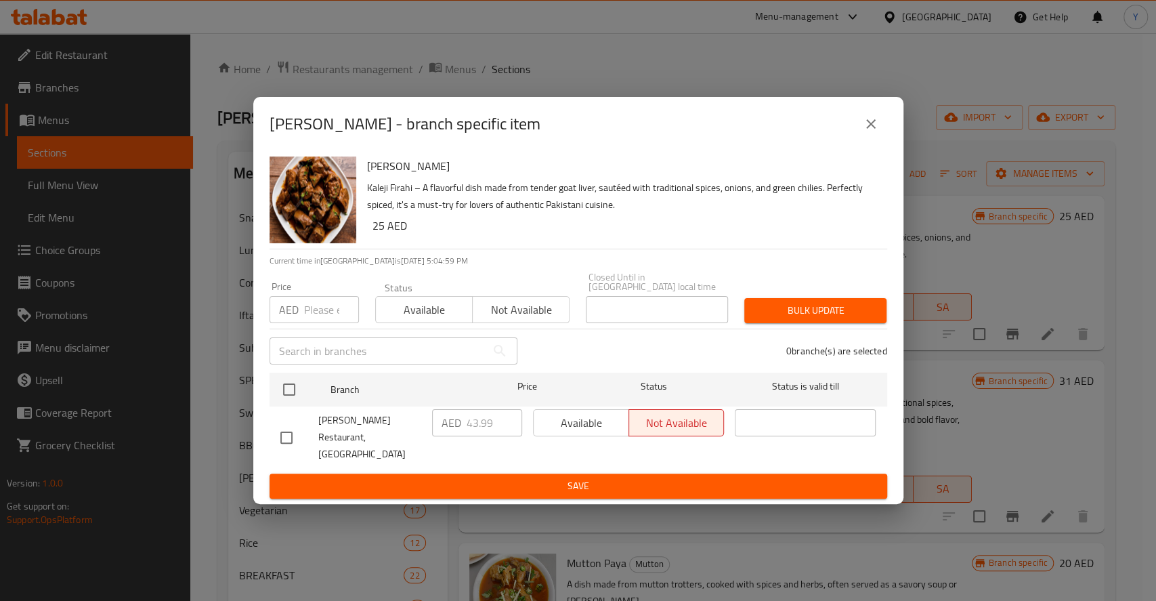
click at [209, 232] on div "Kaleji Firahi - branch specific item Kaleji Firahi Kaleji Firahi – A flavorful …" at bounding box center [578, 300] width 1156 height 601
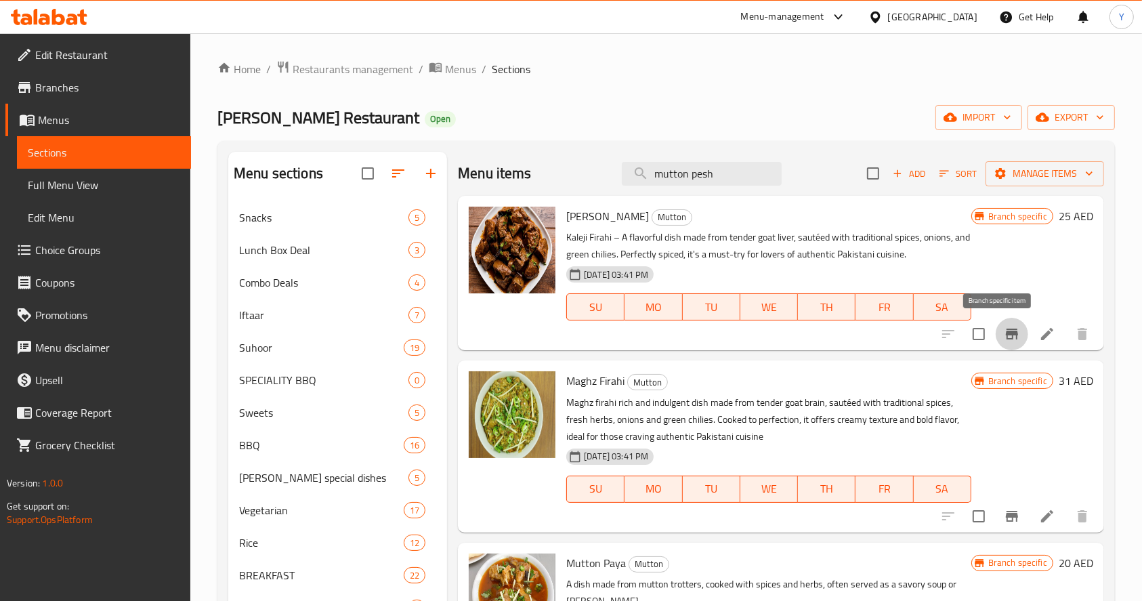
click at [557, 105] on div "Muhammad Iqbal Restaurant Open import export" at bounding box center [665, 117] width 897 height 25
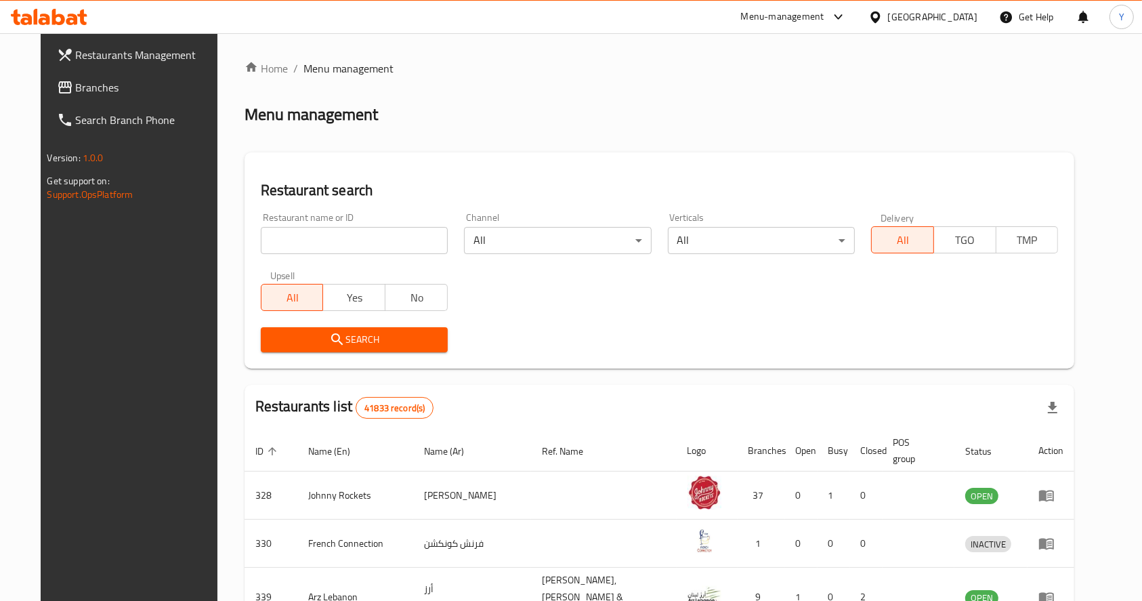
click at [295, 235] on div "Home / Menu management Menu management Restaurant search Restaurant name or ID …" at bounding box center [659, 513] width 830 height 906
click at [295, 235] on input "search" at bounding box center [354, 240] width 187 height 27
type input "hayat chaat corner"
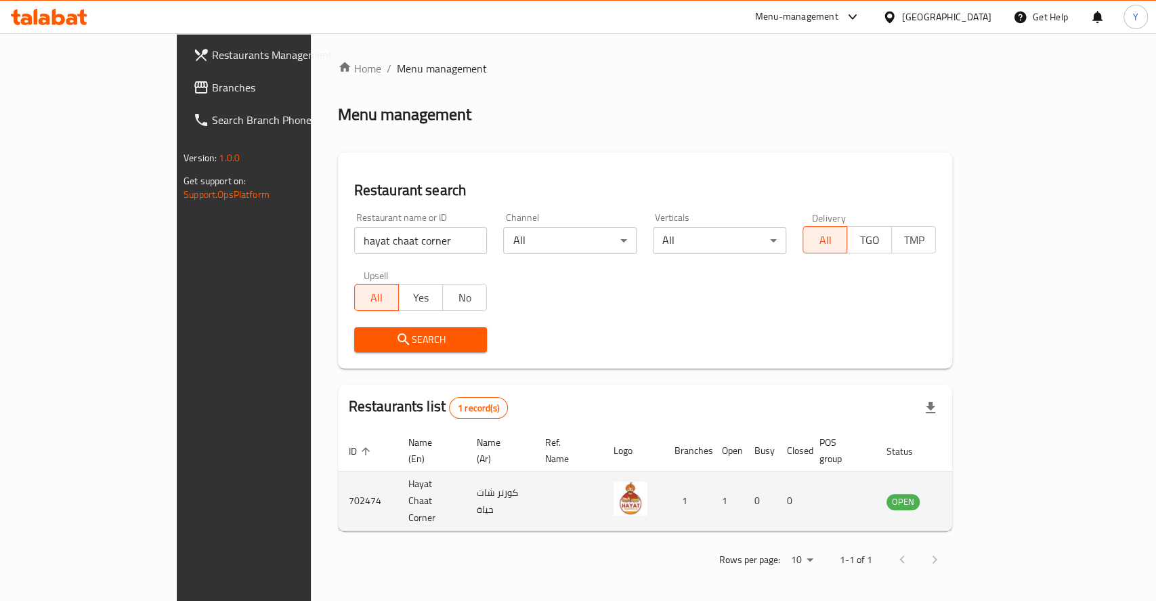
click at [974, 493] on icon "enhanced table" at bounding box center [966, 501] width 16 height 16
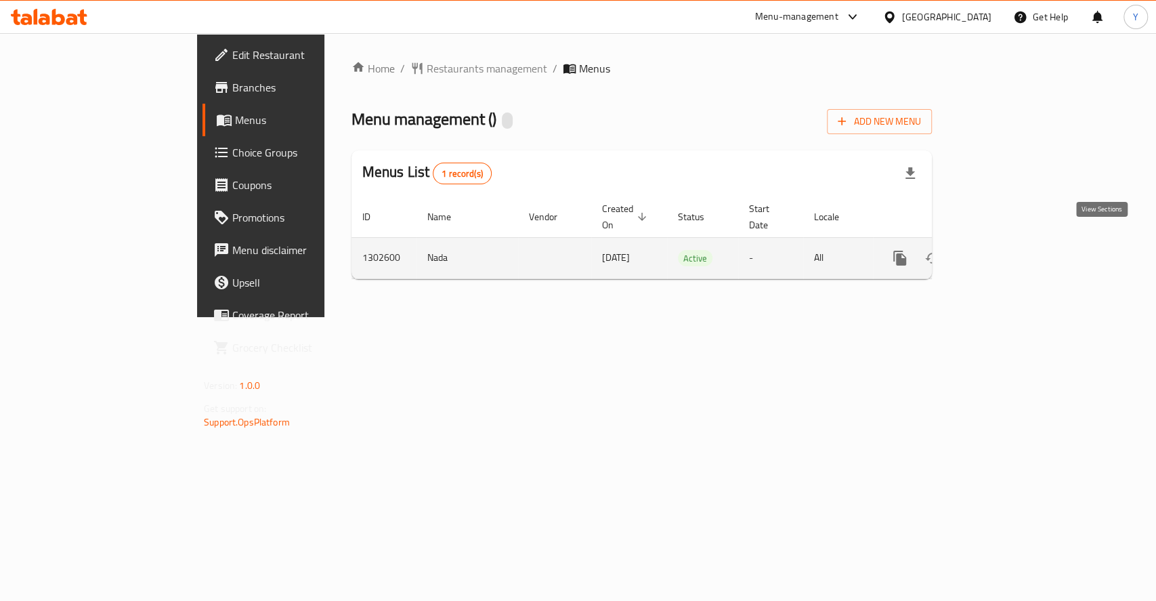
click at [1006, 250] on icon "enhanced table" at bounding box center [997, 258] width 16 height 16
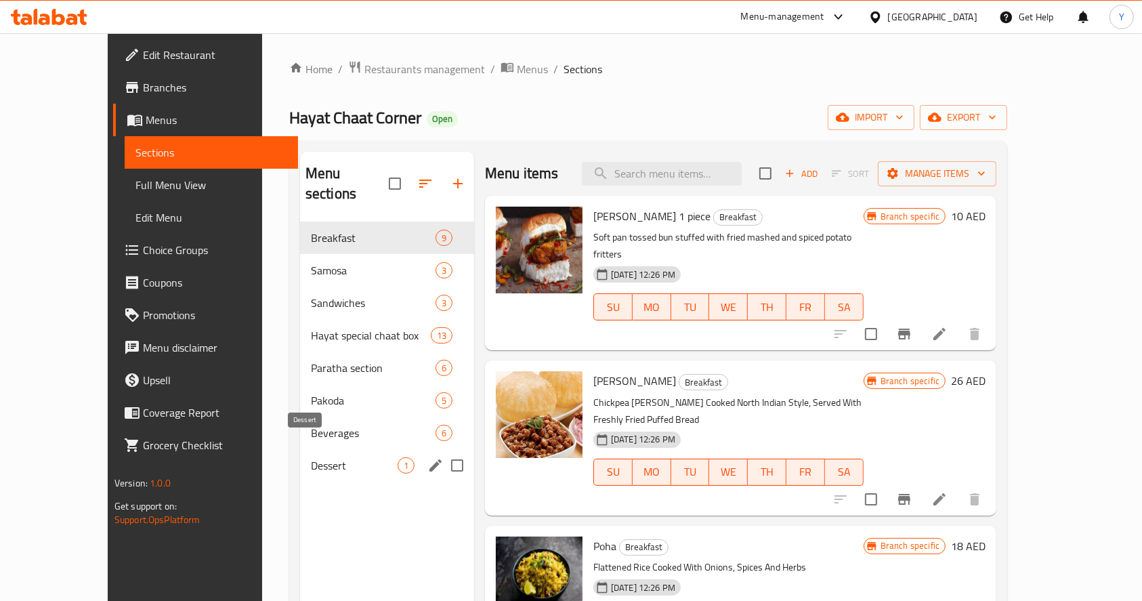
click at [311, 457] on span "Dessert" at bounding box center [354, 465] width 87 height 16
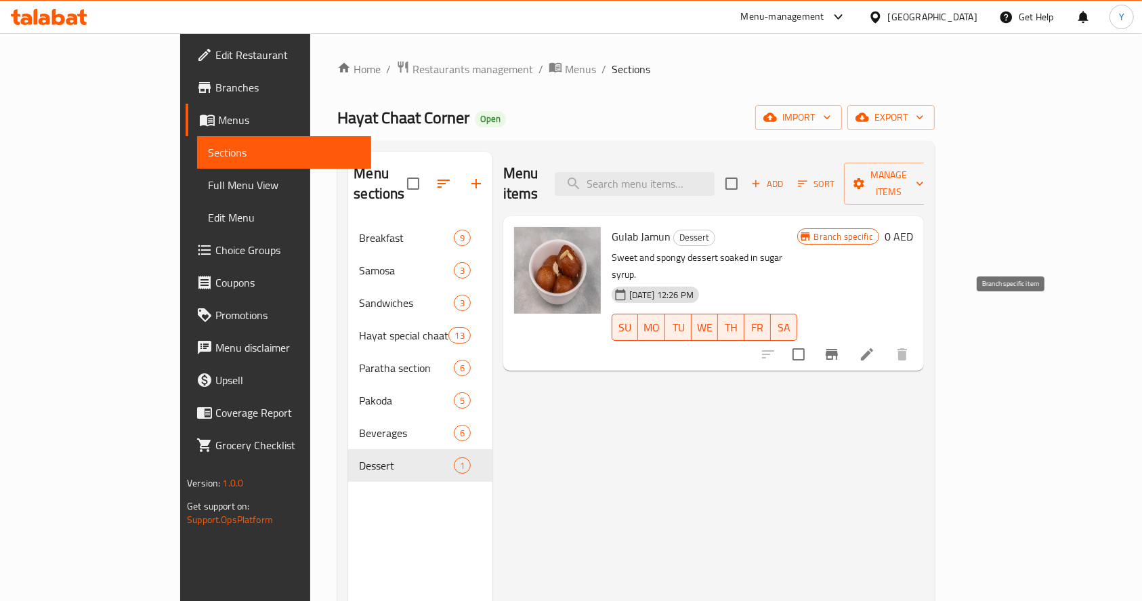
click at [840, 346] on icon "Branch-specific-item" at bounding box center [832, 354] width 16 height 16
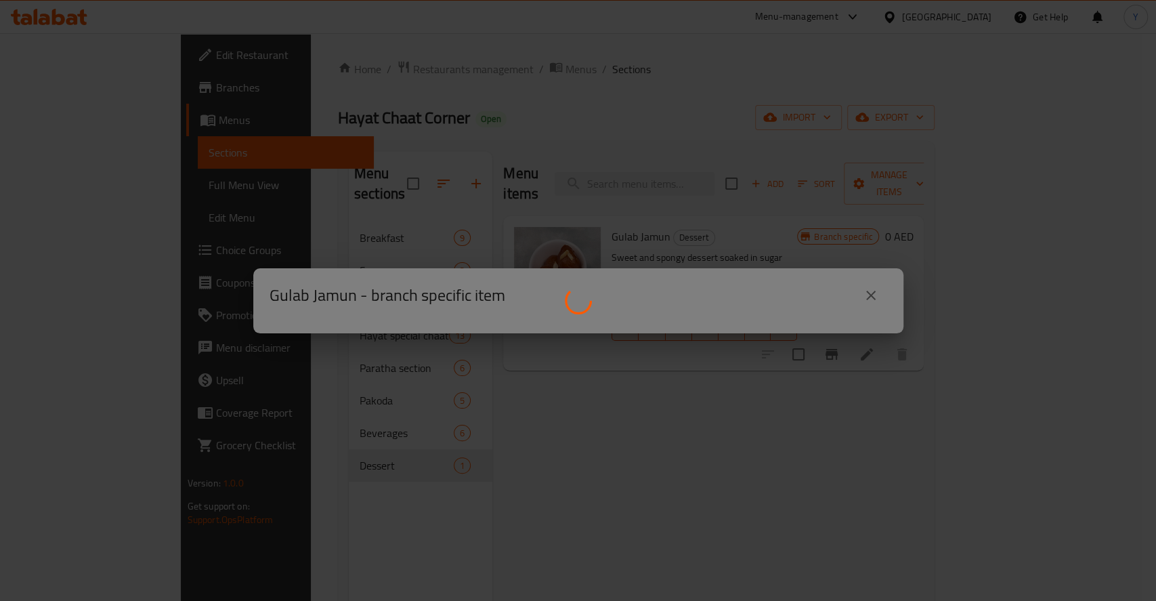
click at [816, 213] on div at bounding box center [578, 300] width 1156 height 601
click at [884, 310] on div at bounding box center [578, 300] width 1156 height 601
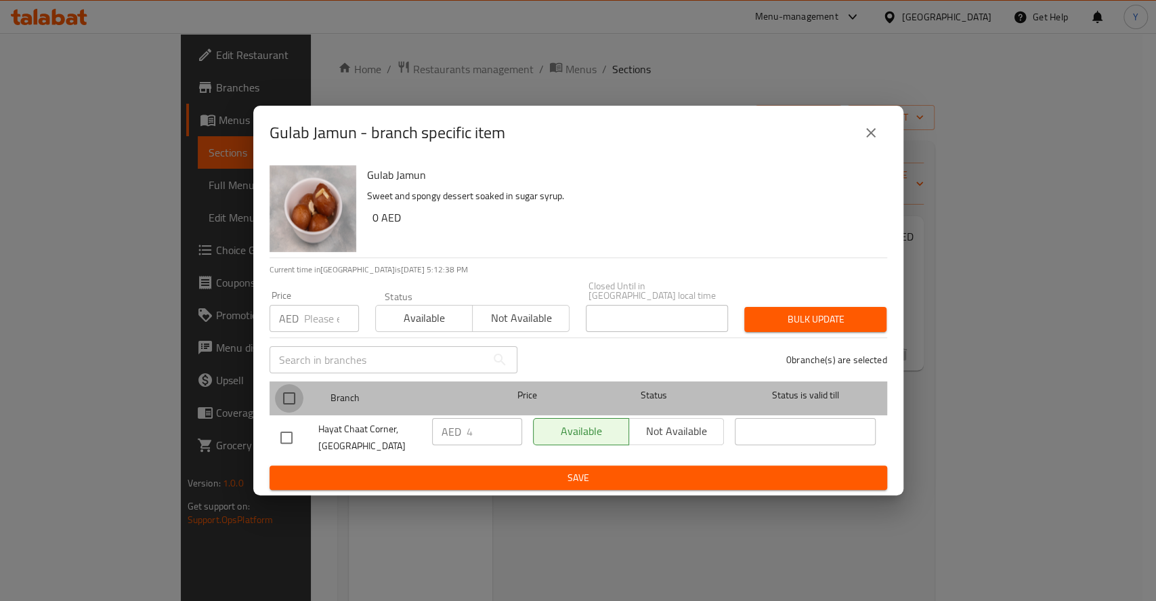
click at [286, 396] on input "checkbox" at bounding box center [289, 398] width 28 height 28
checkbox input "true"
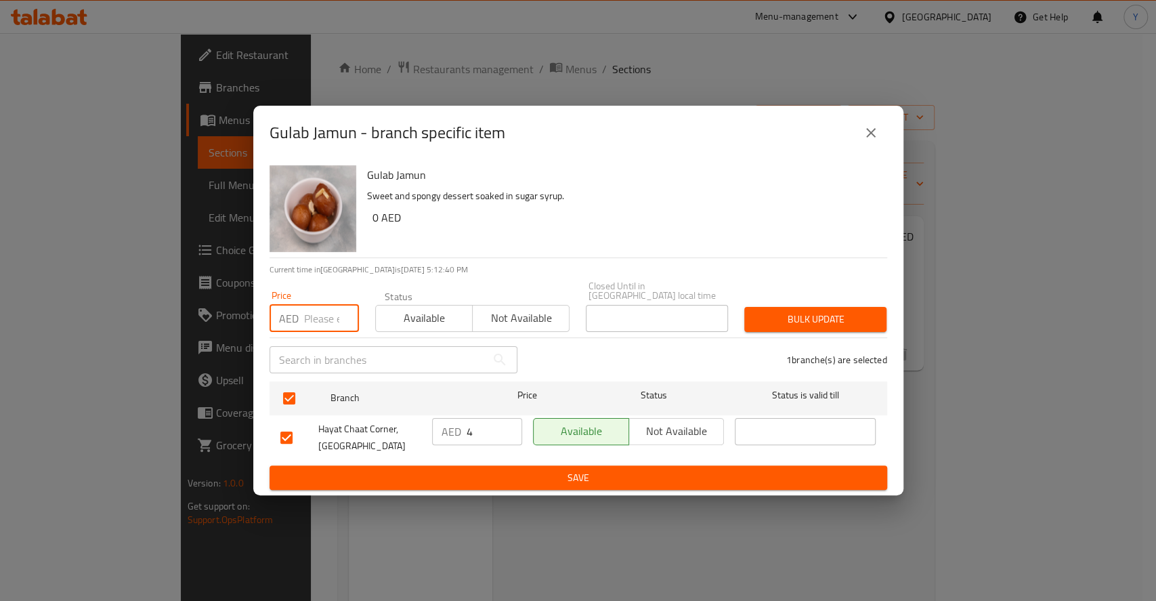
click at [318, 324] on input "number" at bounding box center [331, 318] width 55 height 27
type input "4"
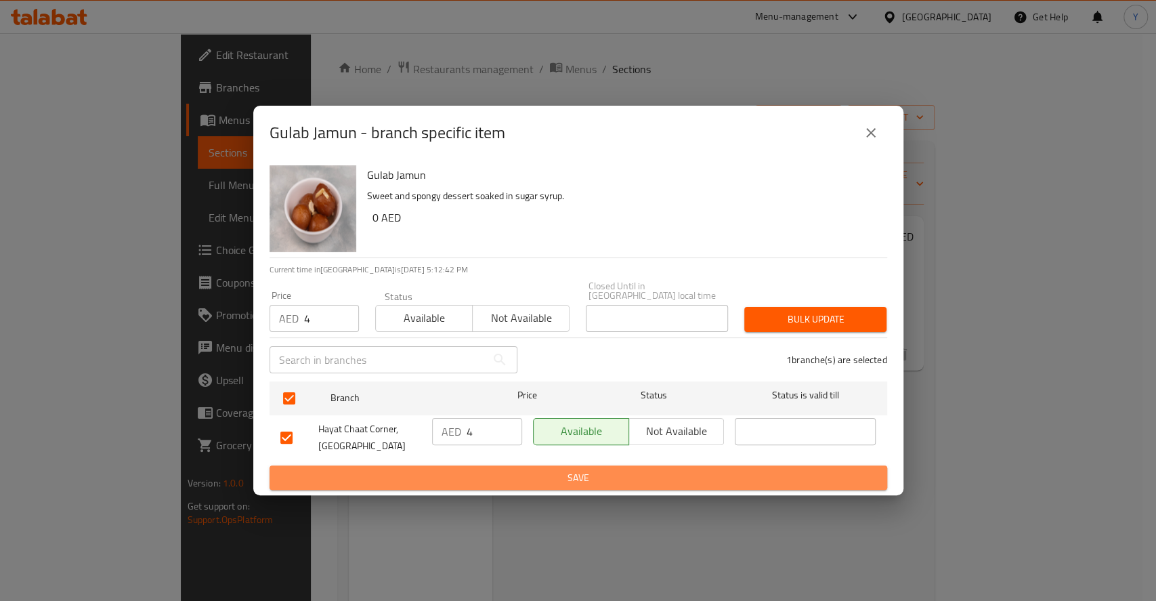
click at [500, 469] on span "Save" at bounding box center [578, 477] width 596 height 17
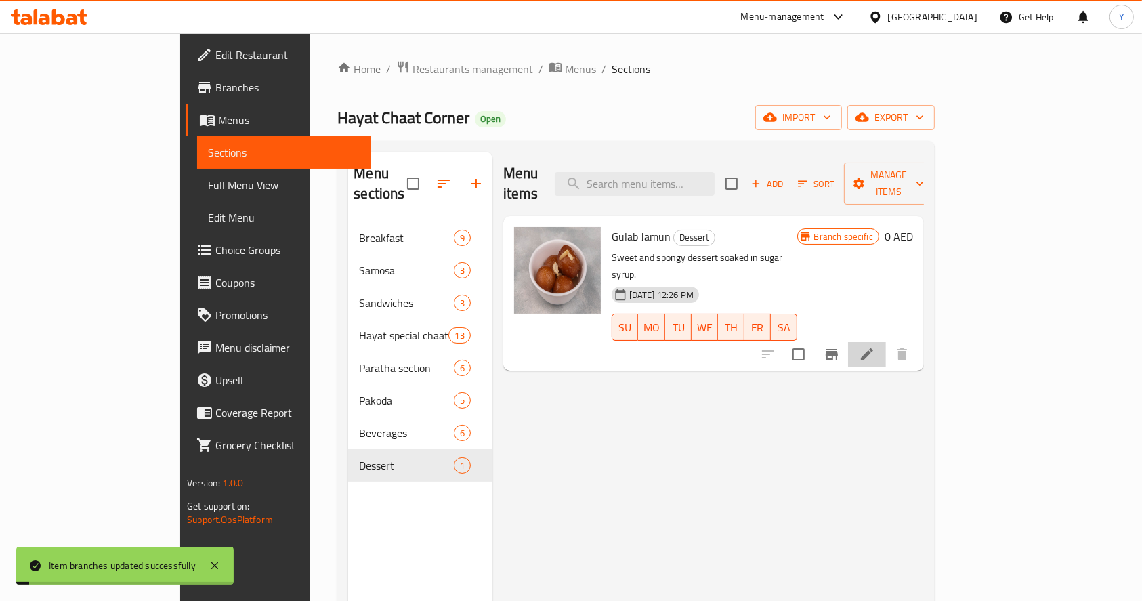
click at [875, 346] on icon at bounding box center [867, 354] width 16 height 16
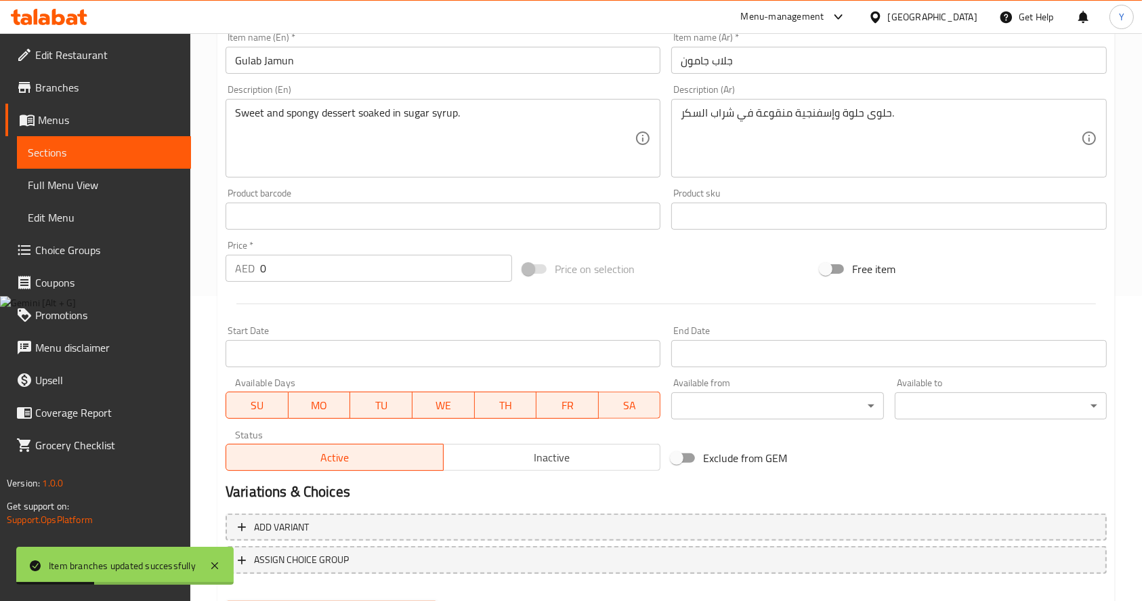
scroll to position [310, 0]
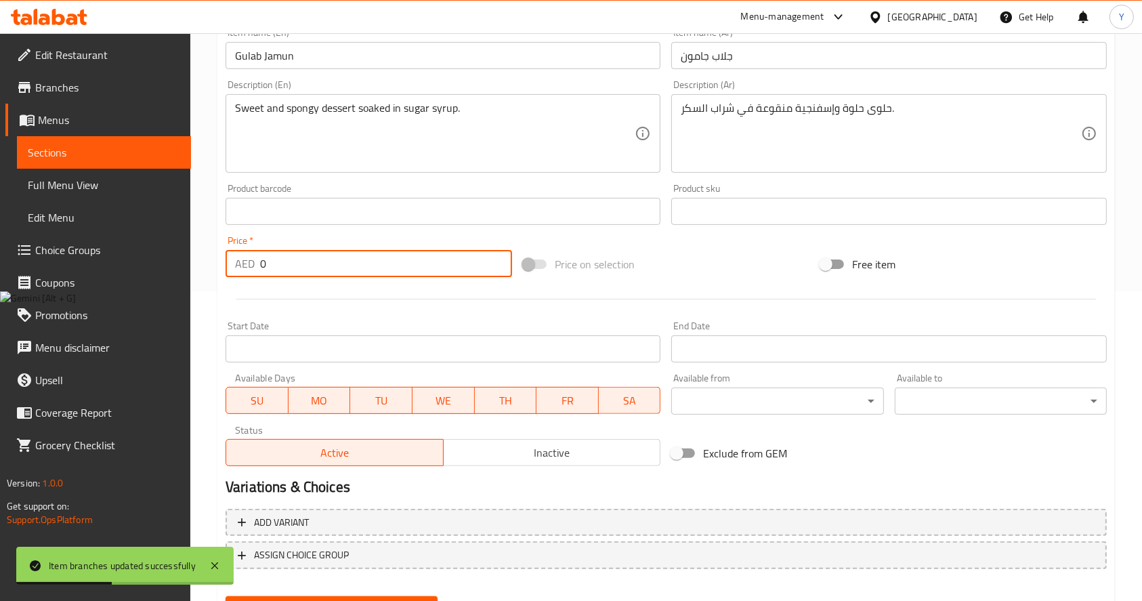
drag, startPoint x: 123, startPoint y: 288, endPoint x: 82, endPoint y: 286, distance: 41.4
click at [82, 286] on div "Edit Restaurant Branches Menus Sections Full Menu View Edit Menu Choice Groups …" at bounding box center [571, 195] width 1142 height 943
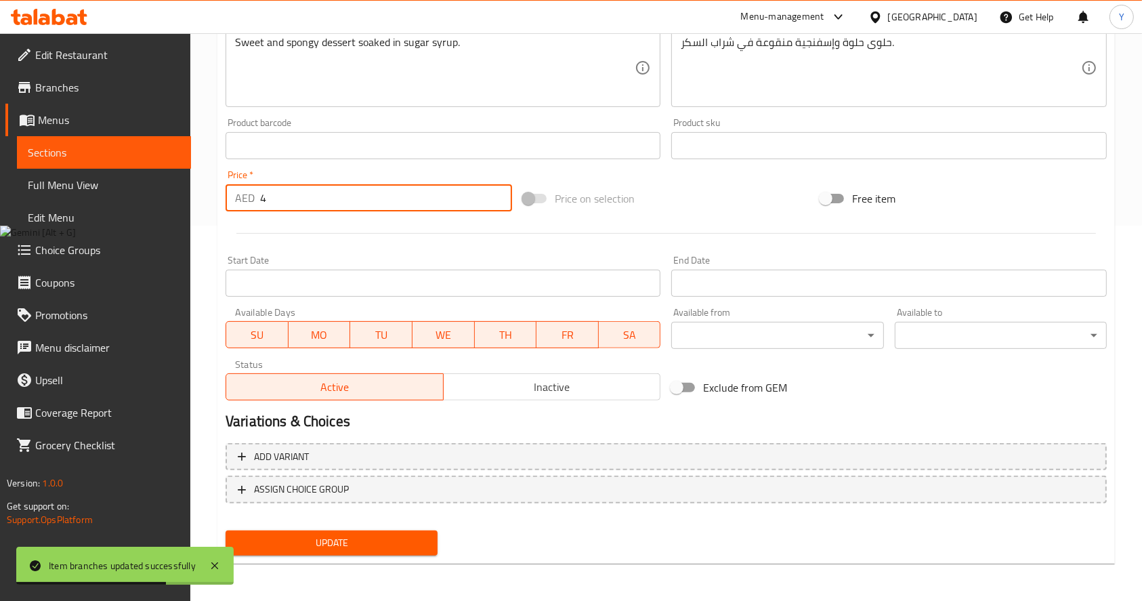
type input "4"
click at [323, 535] on span "Update" at bounding box center [331, 542] width 190 height 17
